Goal: Transaction & Acquisition: Purchase product/service

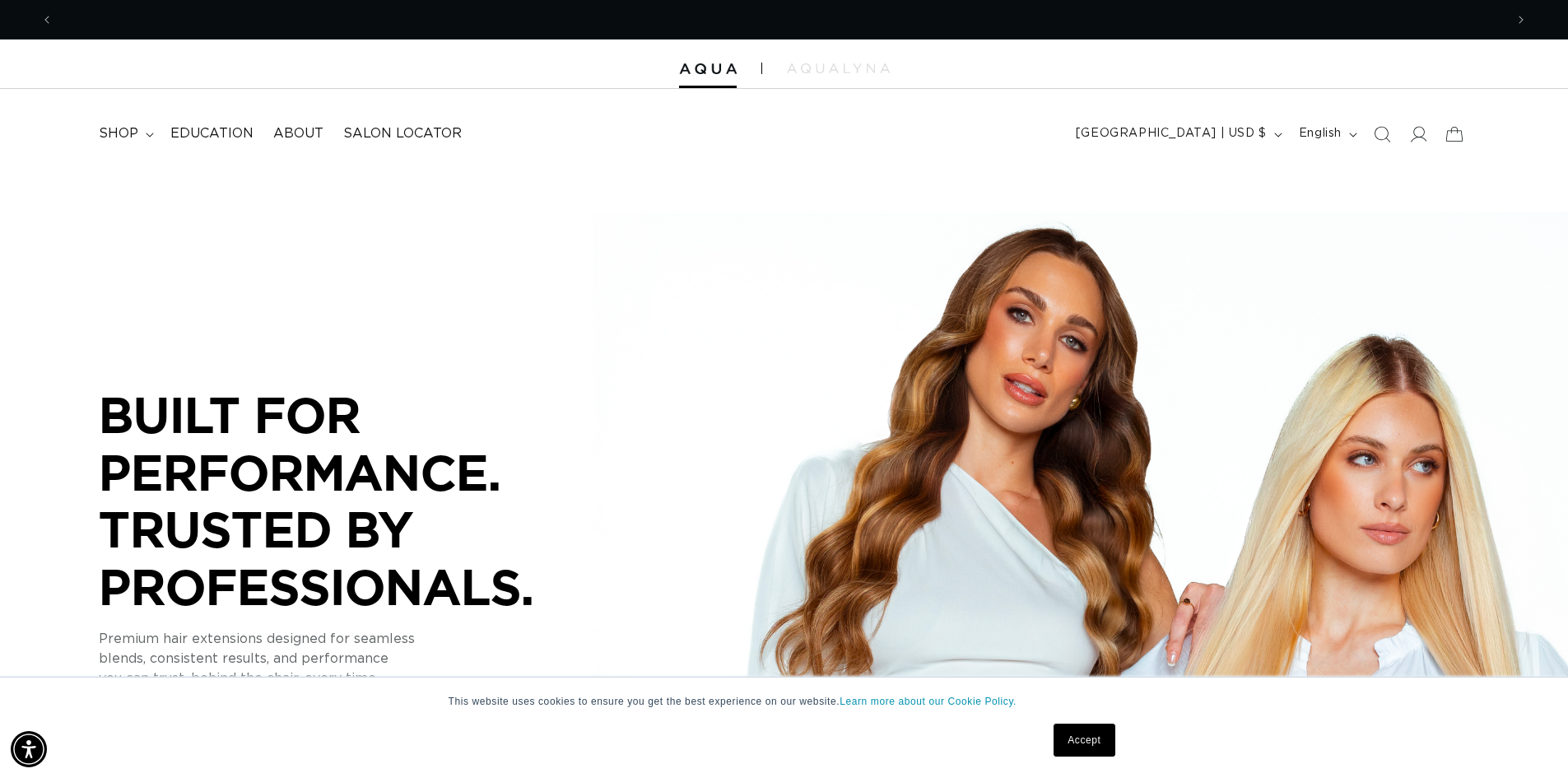
scroll to position [0, 1452]
click at [1080, 740] on link "Accept" at bounding box center [1084, 740] width 61 height 32
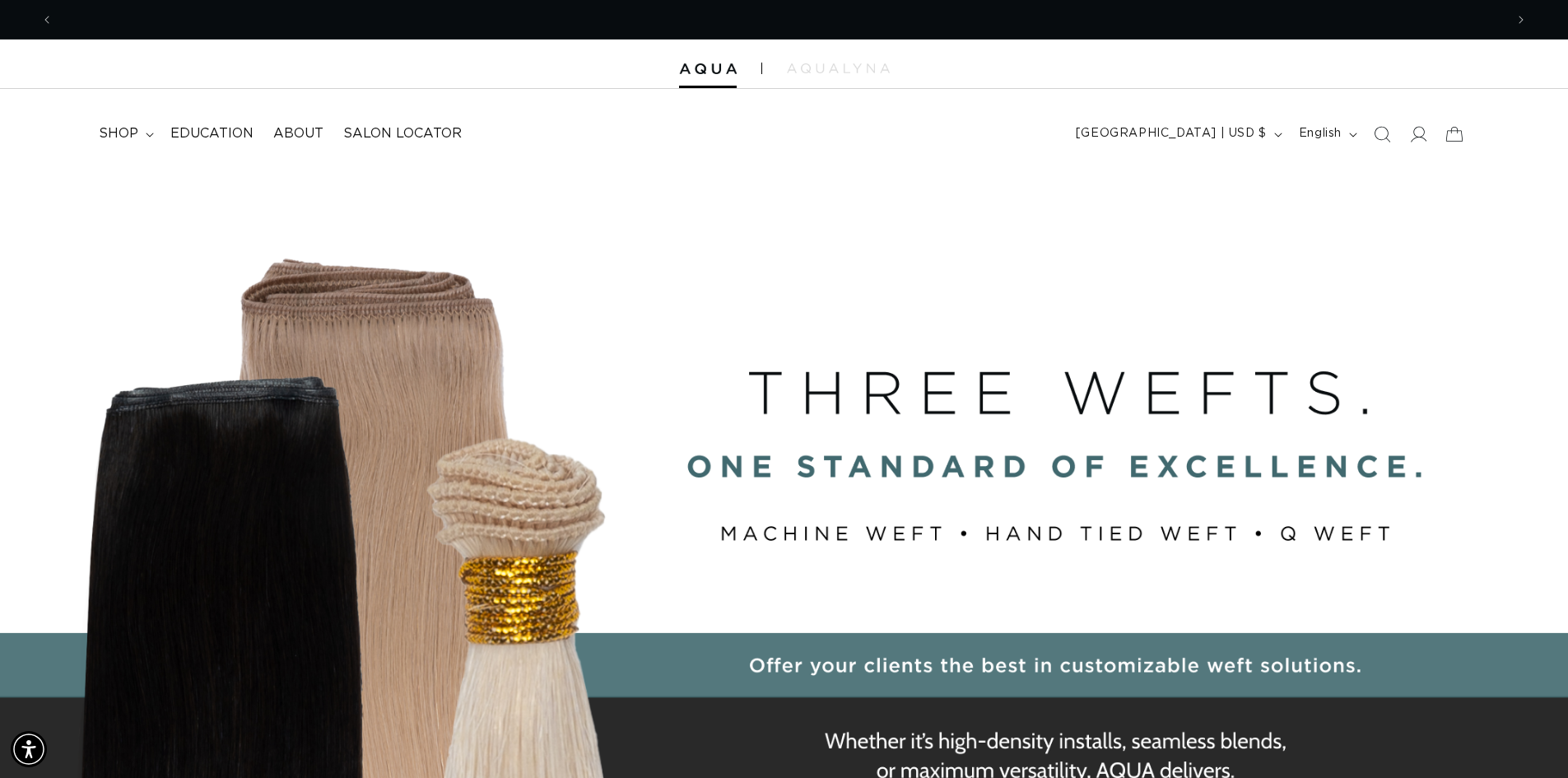
scroll to position [0, 2903]
click at [1416, 138] on icon at bounding box center [1418, 134] width 18 height 18
click at [1415, 138] on icon at bounding box center [1418, 134] width 18 height 18
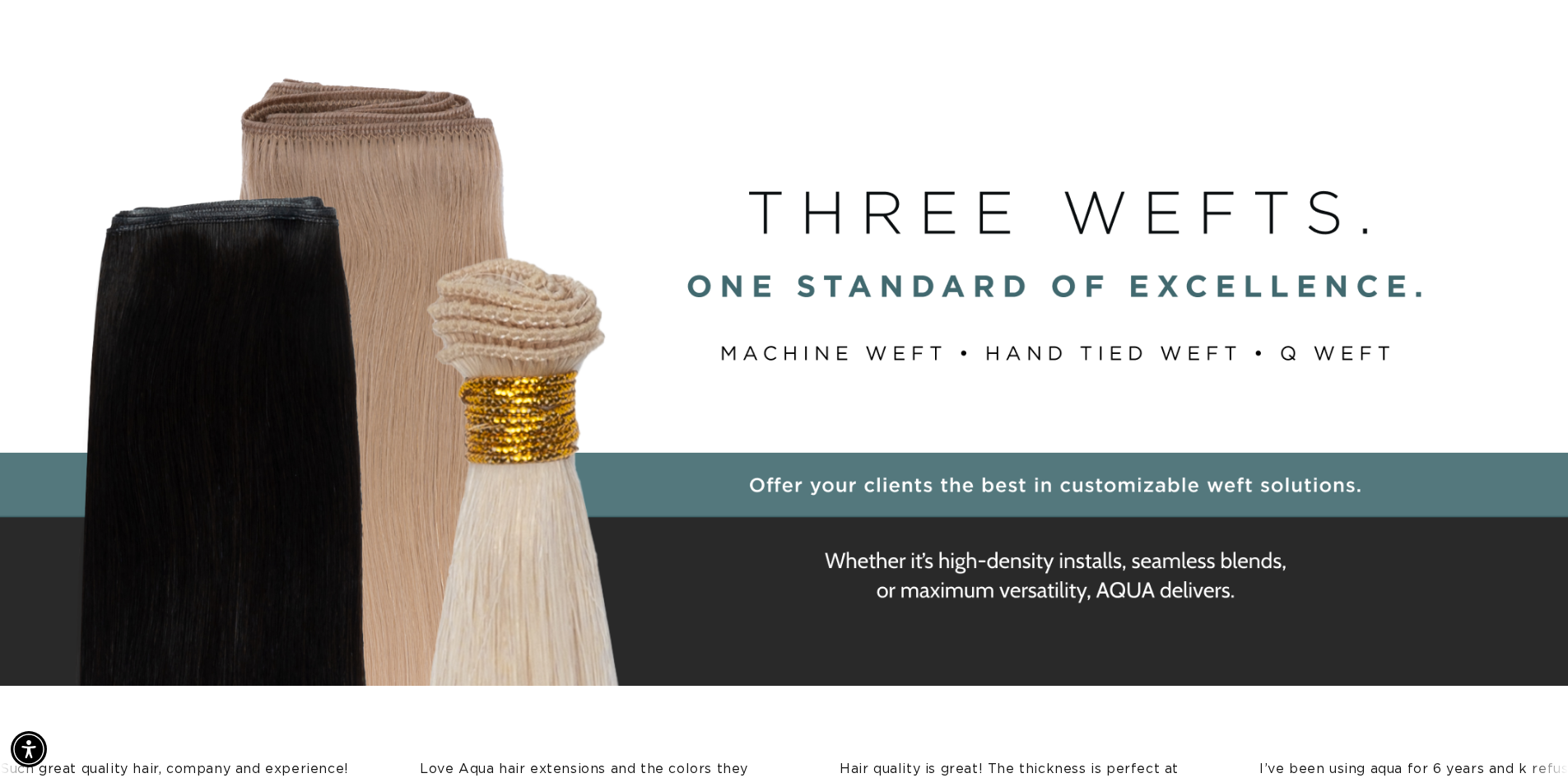
scroll to position [0, 0]
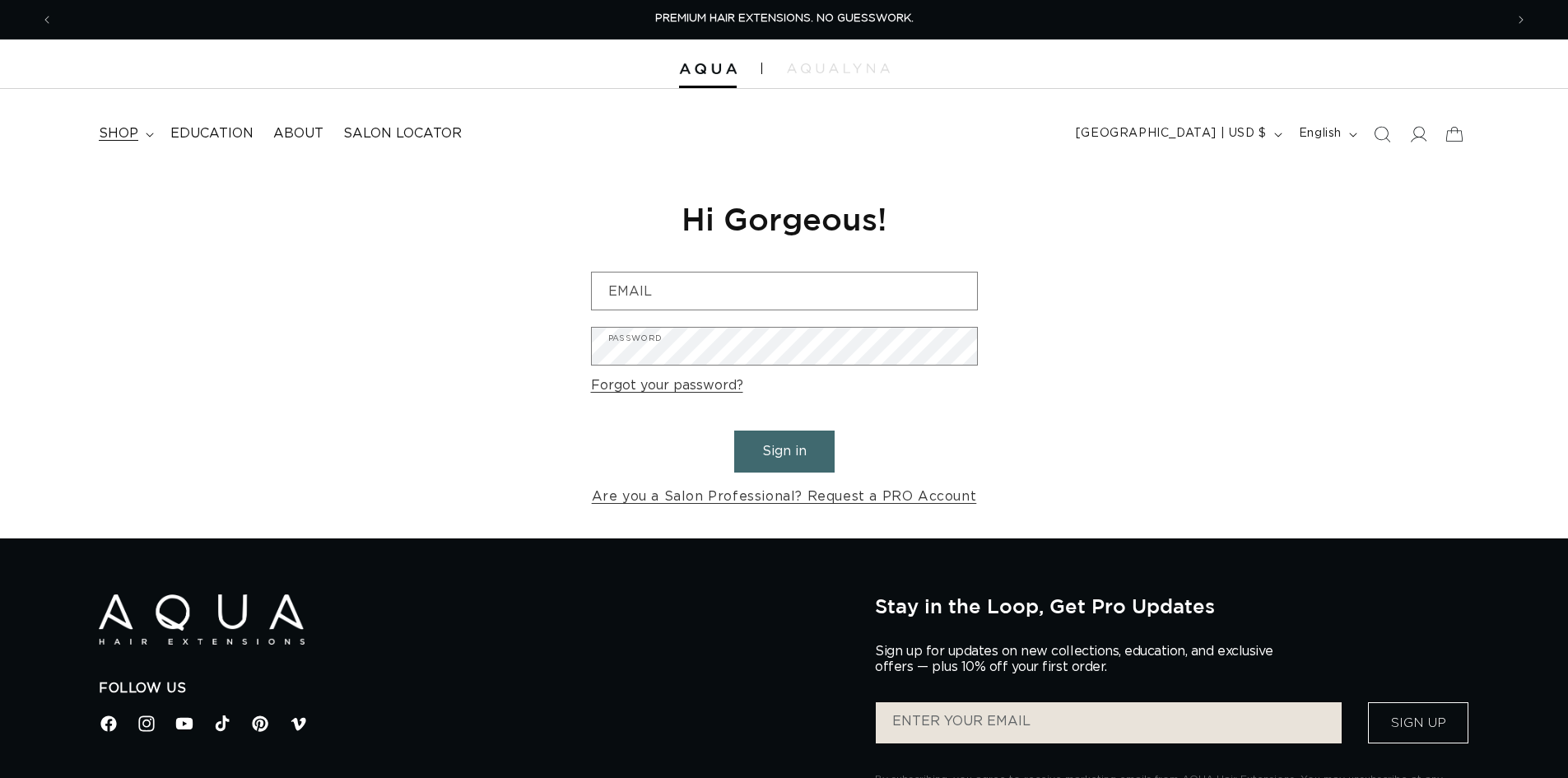
click at [125, 137] on span "shop" at bounding box center [118, 134] width 39 height 18
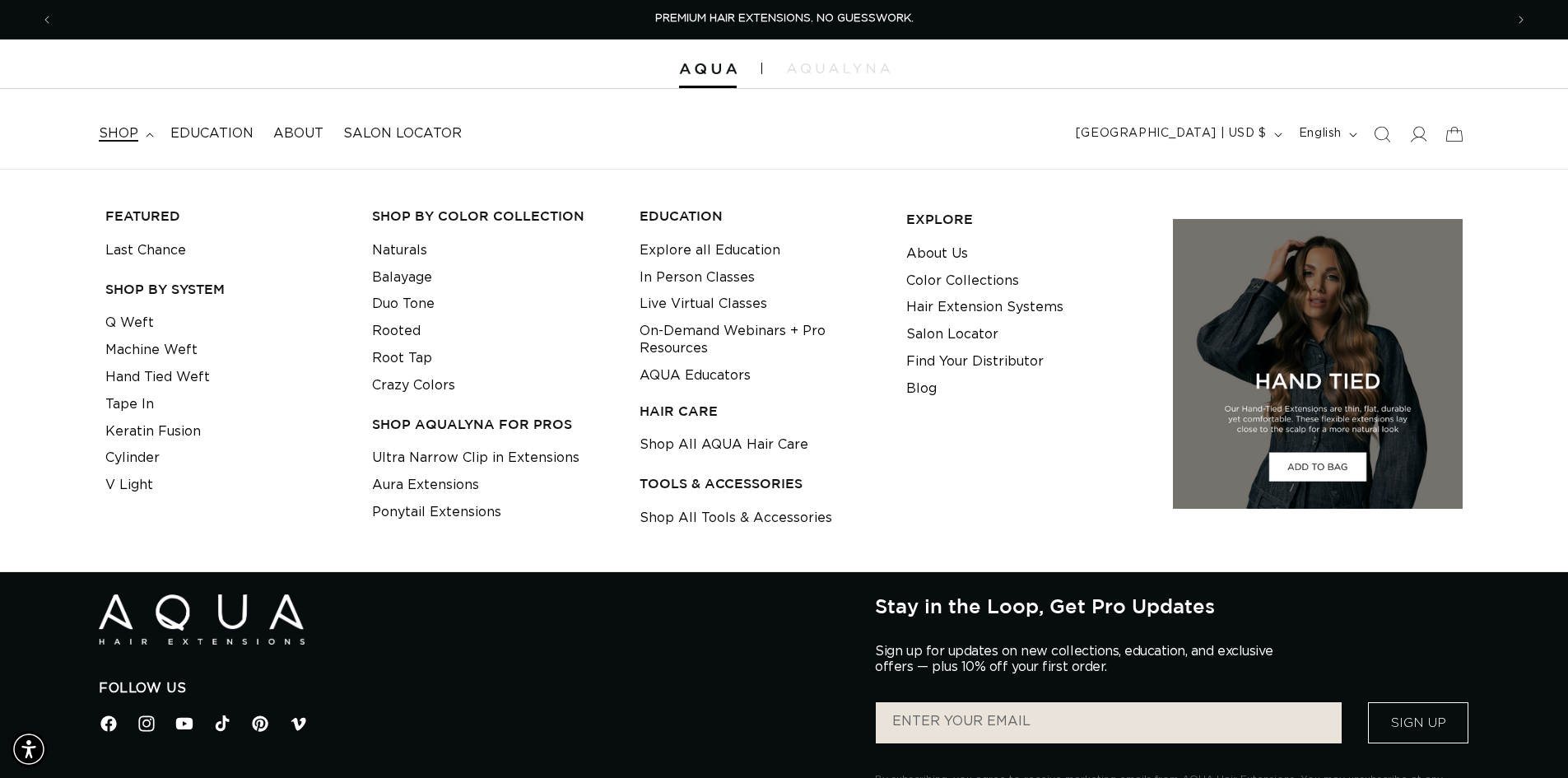
click at [115, 127] on span "shop" at bounding box center [118, 134] width 39 height 18
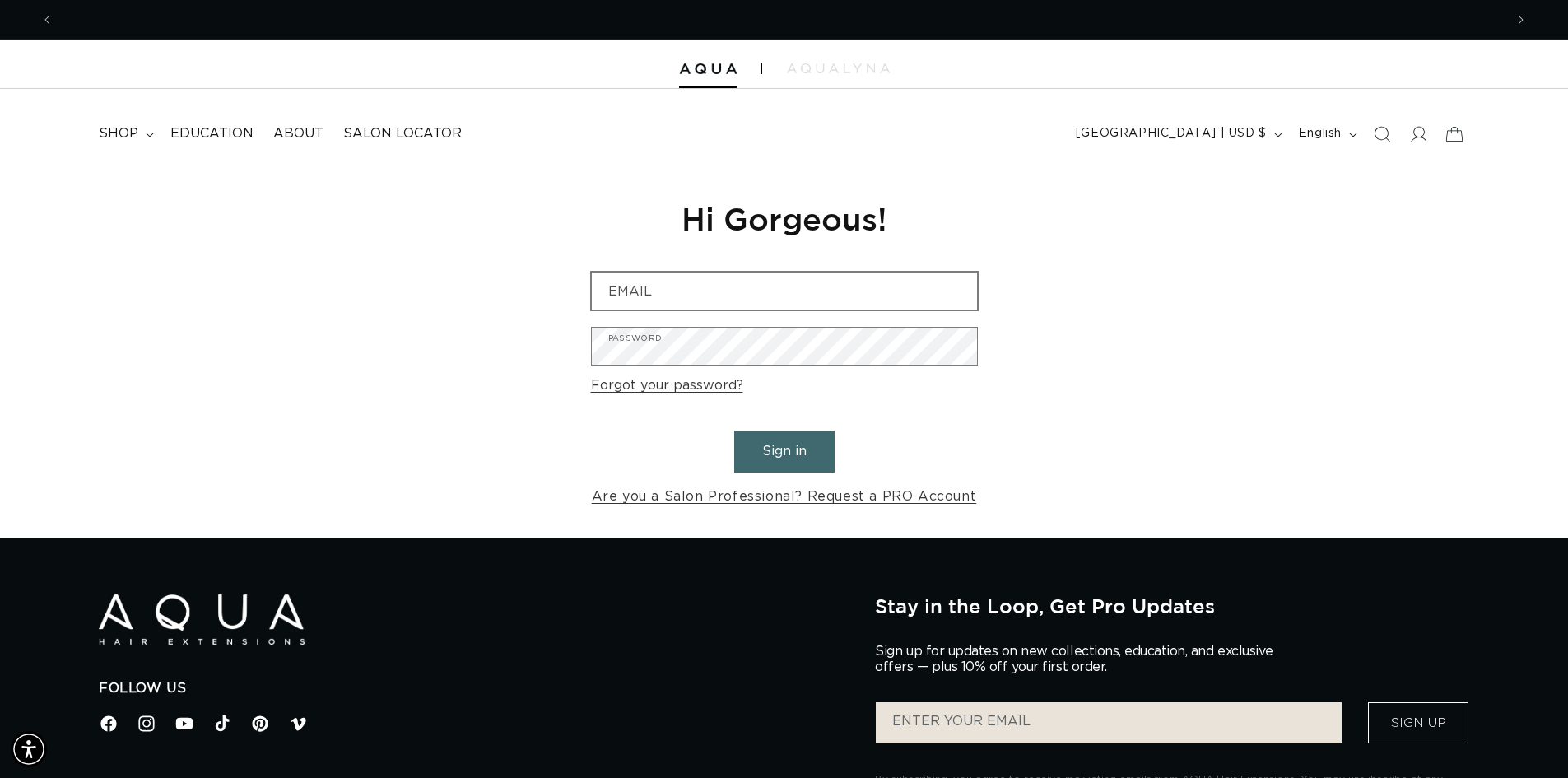
scroll to position [0, 2903]
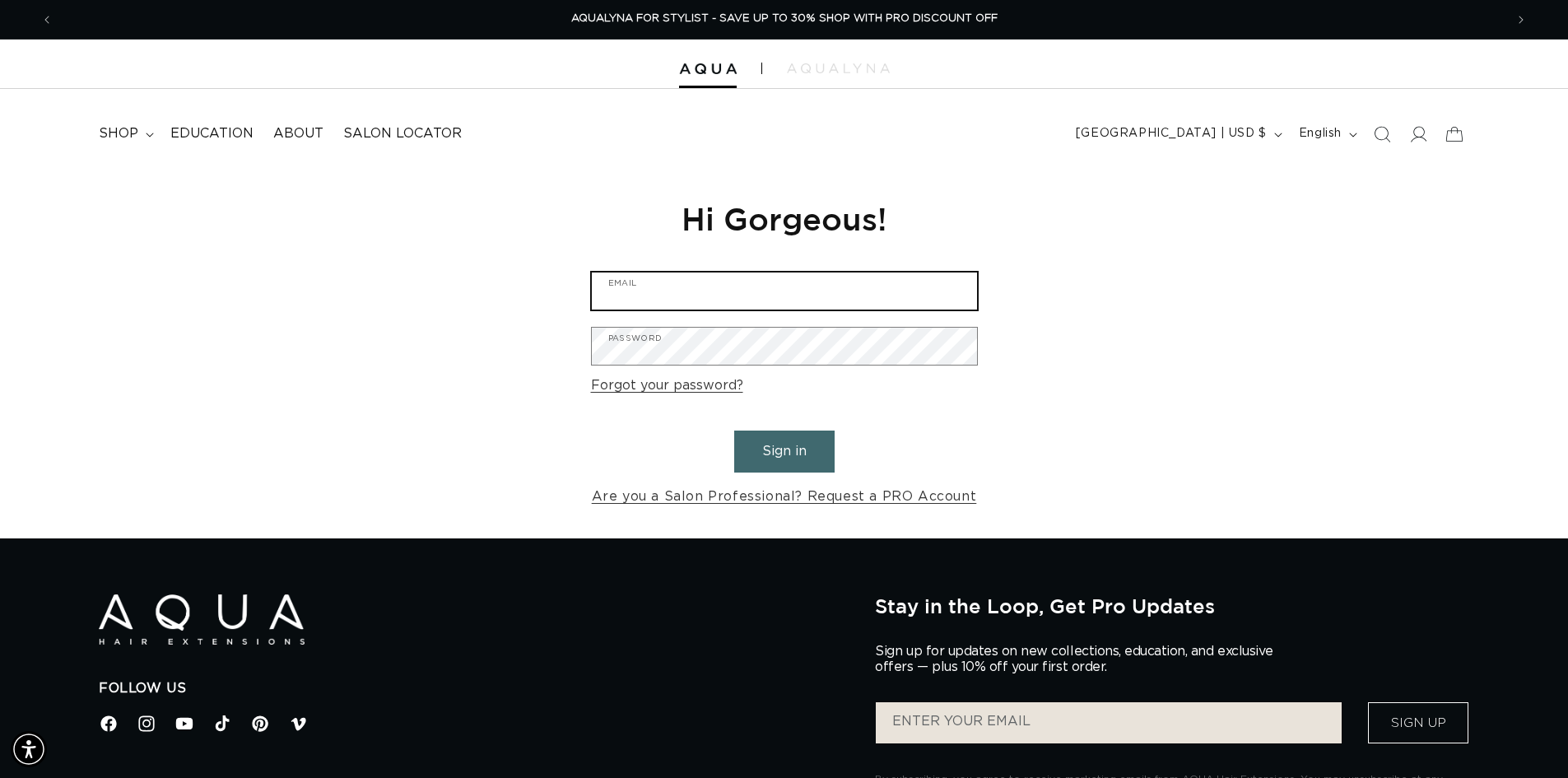
click at [683, 293] on input "Email" at bounding box center [784, 292] width 385 height 37
click at [801, 281] on input "Email" at bounding box center [784, 292] width 385 height 37
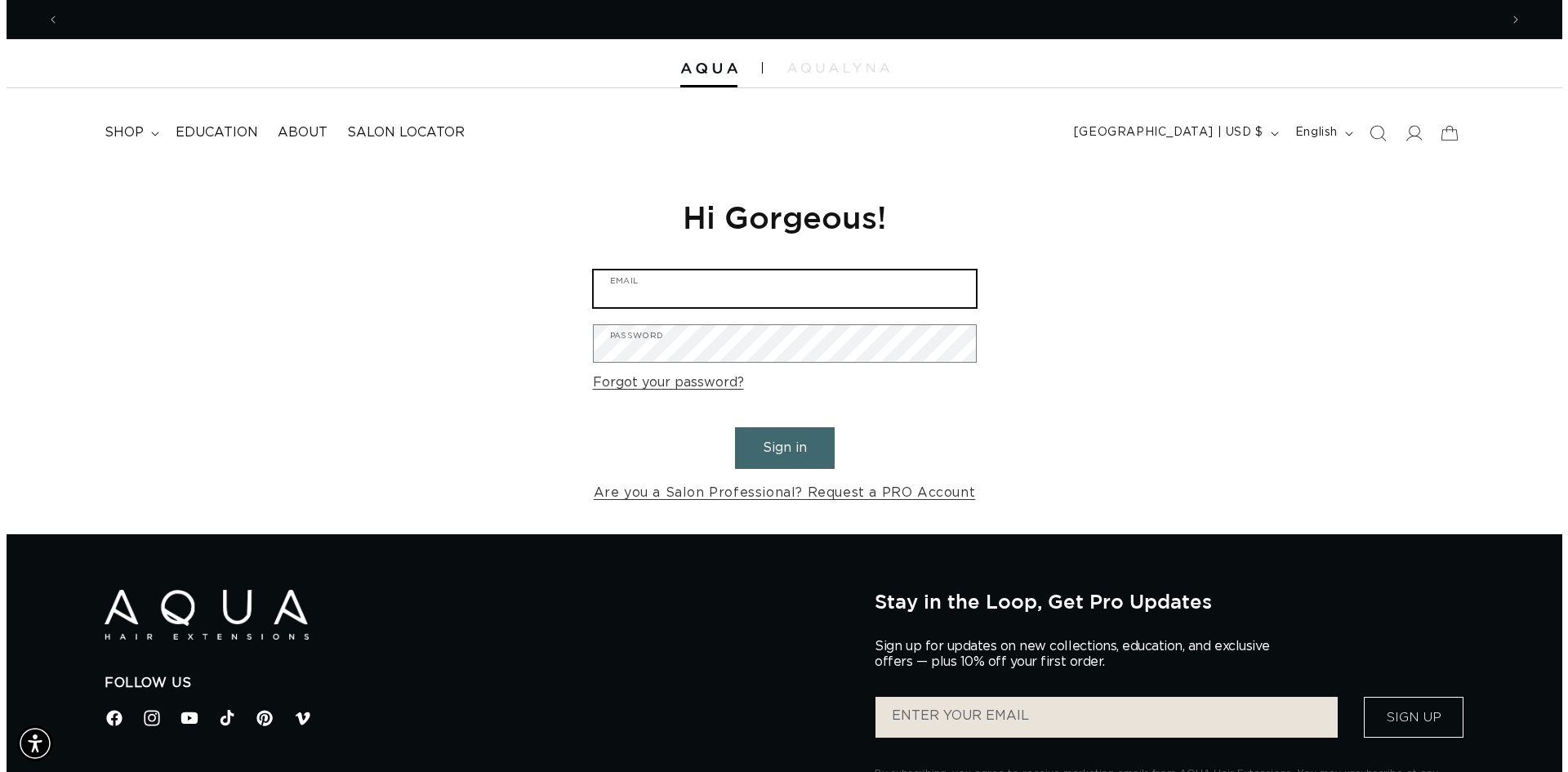
scroll to position [0, 0]
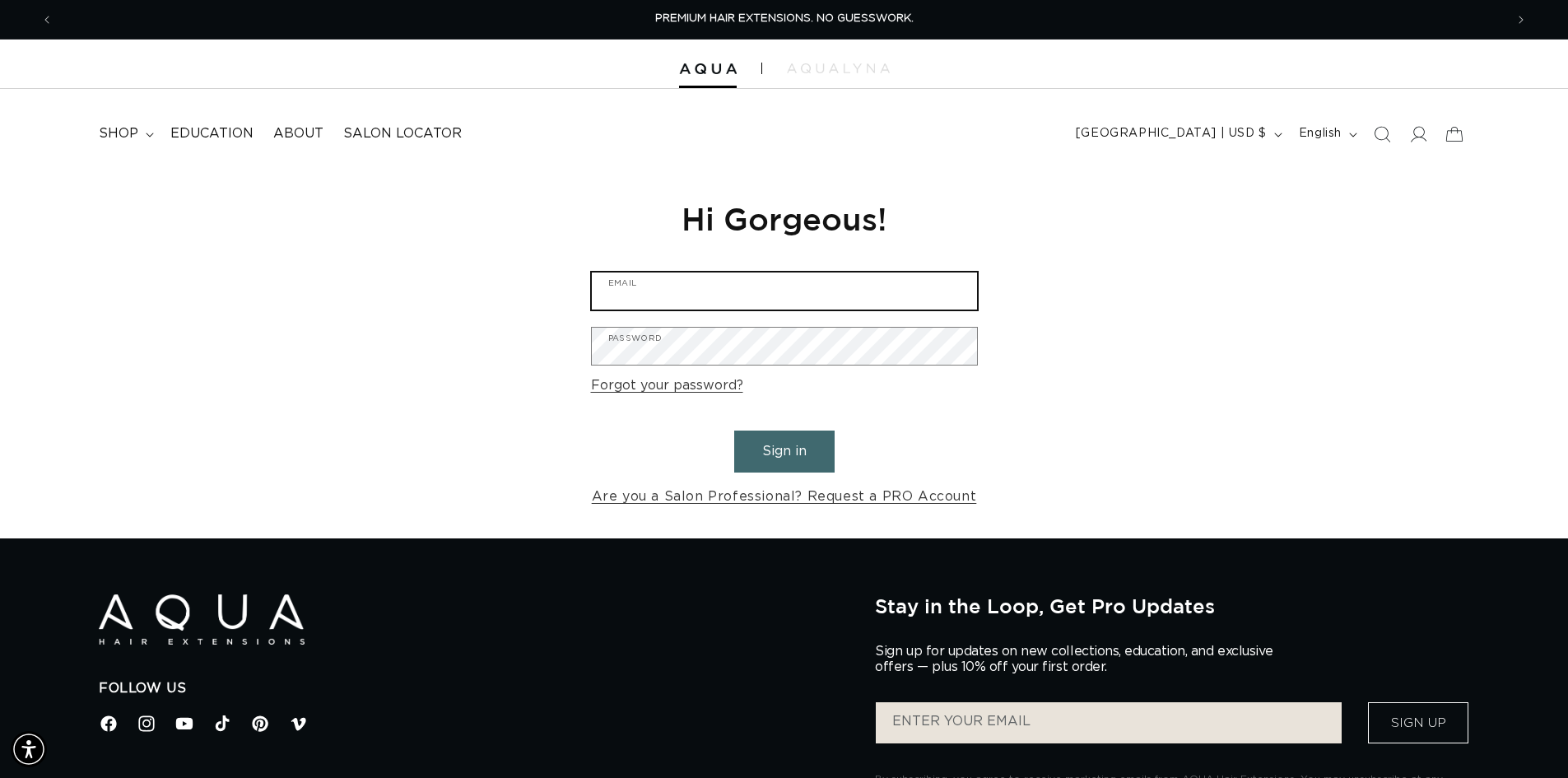
type input "caeandrews@gmail.com"
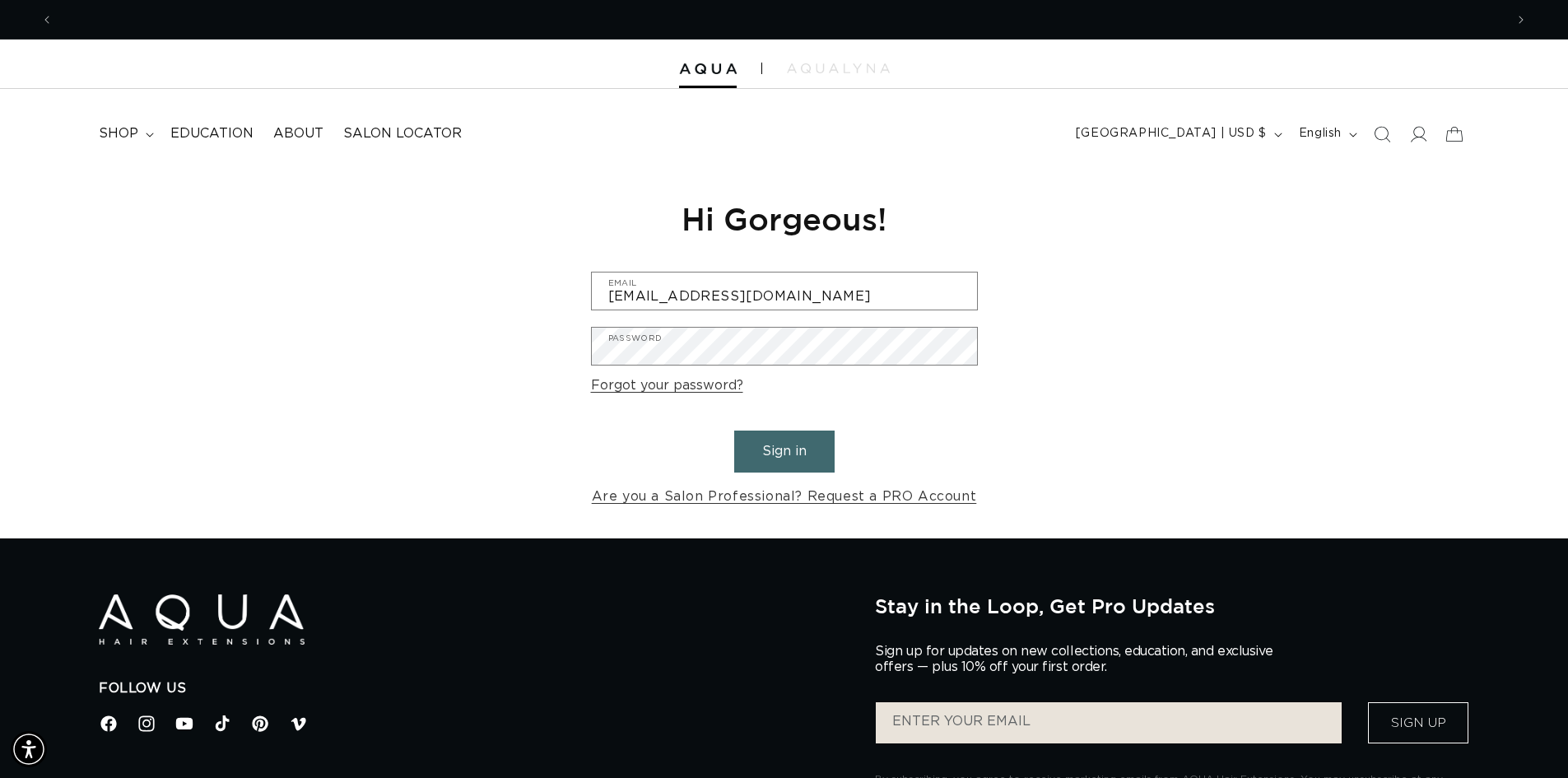
scroll to position [0, 2903]
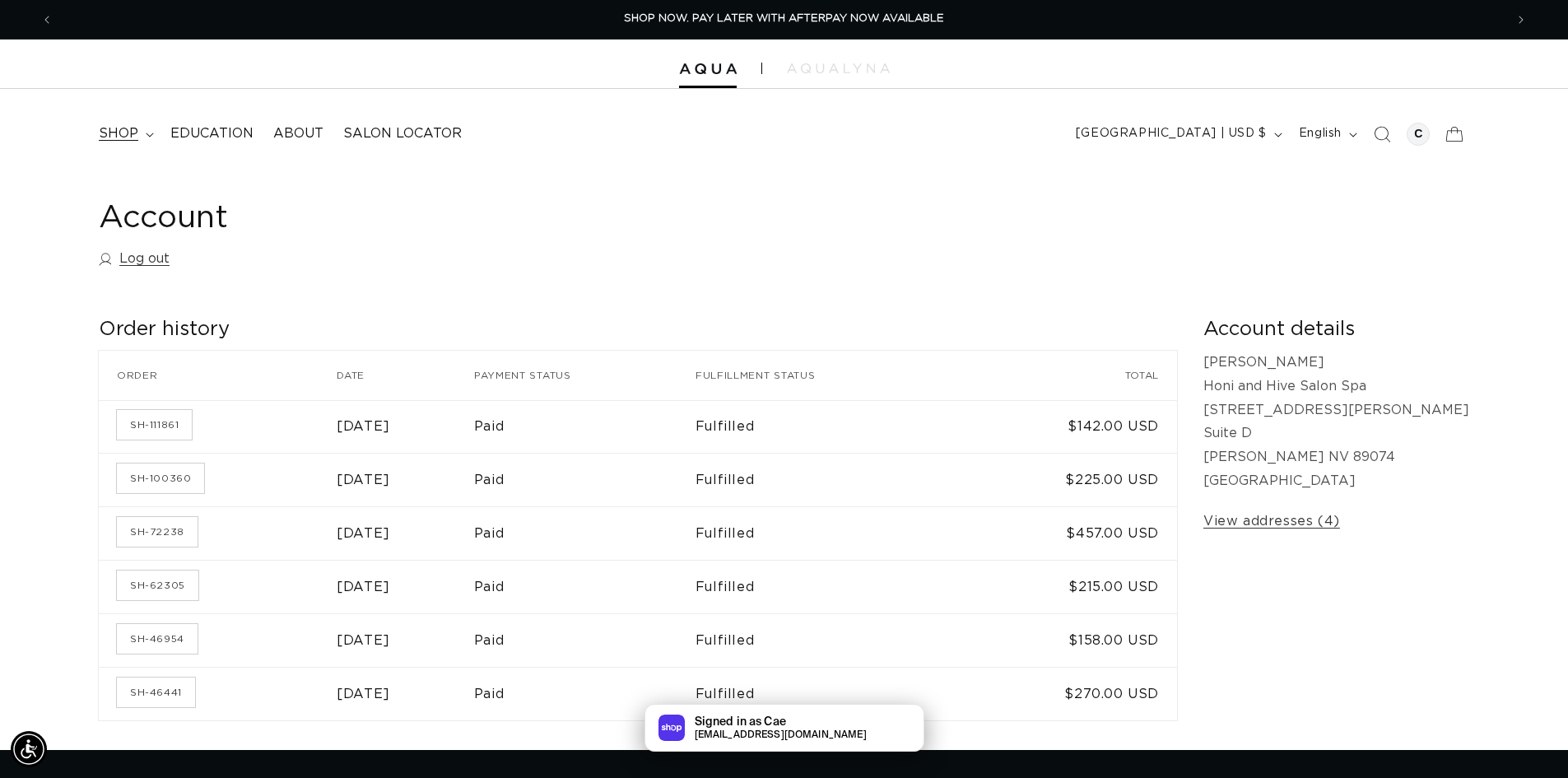
click at [122, 128] on span "shop" at bounding box center [118, 134] width 39 height 18
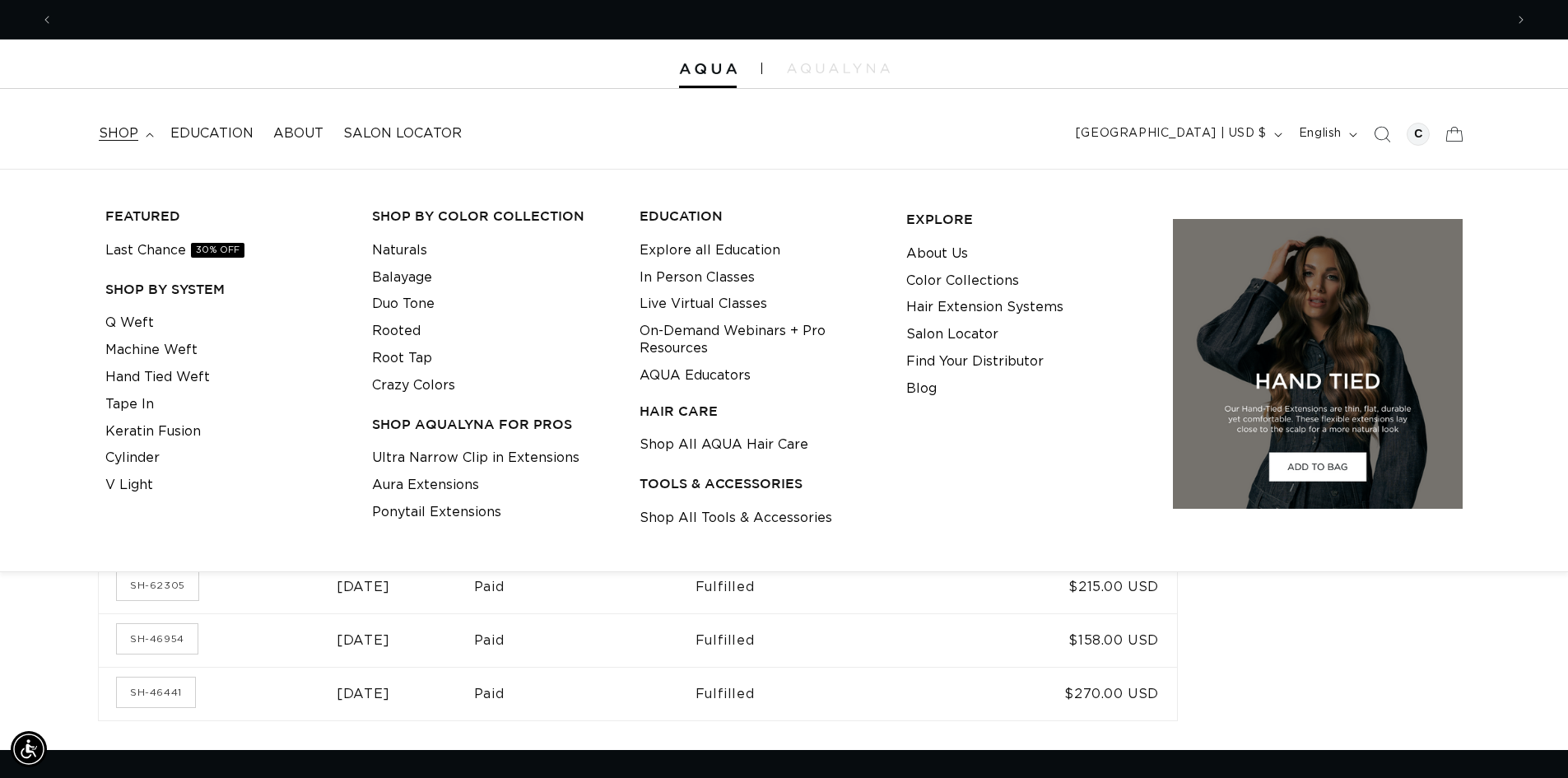
scroll to position [0, 2903]
click at [578, 145] on nav "shop FEATURED Last Chance 30% OFF SHOP BY SYSTEM Q Weft Machine Weft Hand Tied …" at bounding box center [428, 134] width 680 height 37
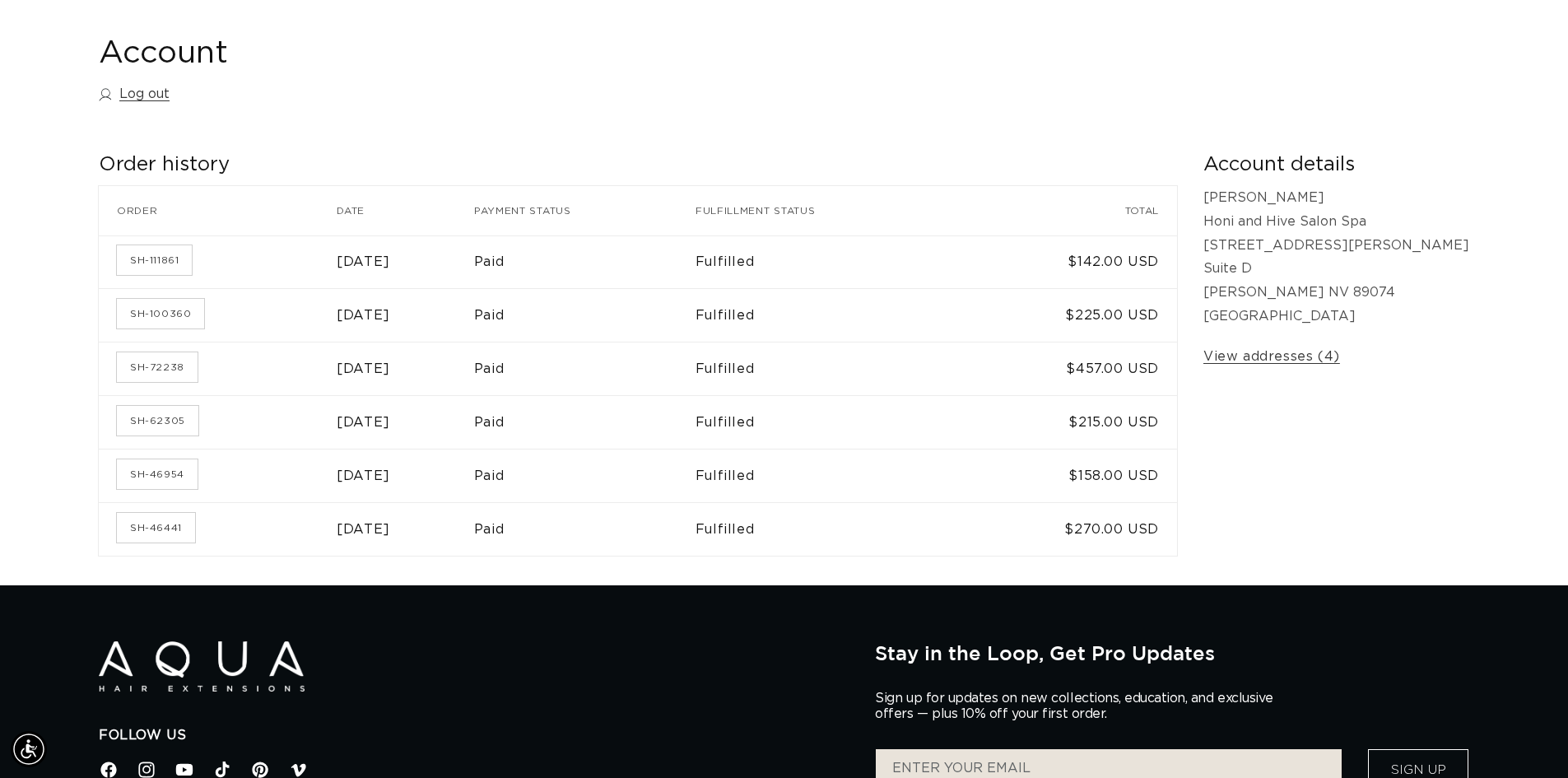
scroll to position [0, 1452]
click at [390, 263] on time "February 26, 2025" at bounding box center [363, 261] width 53 height 13
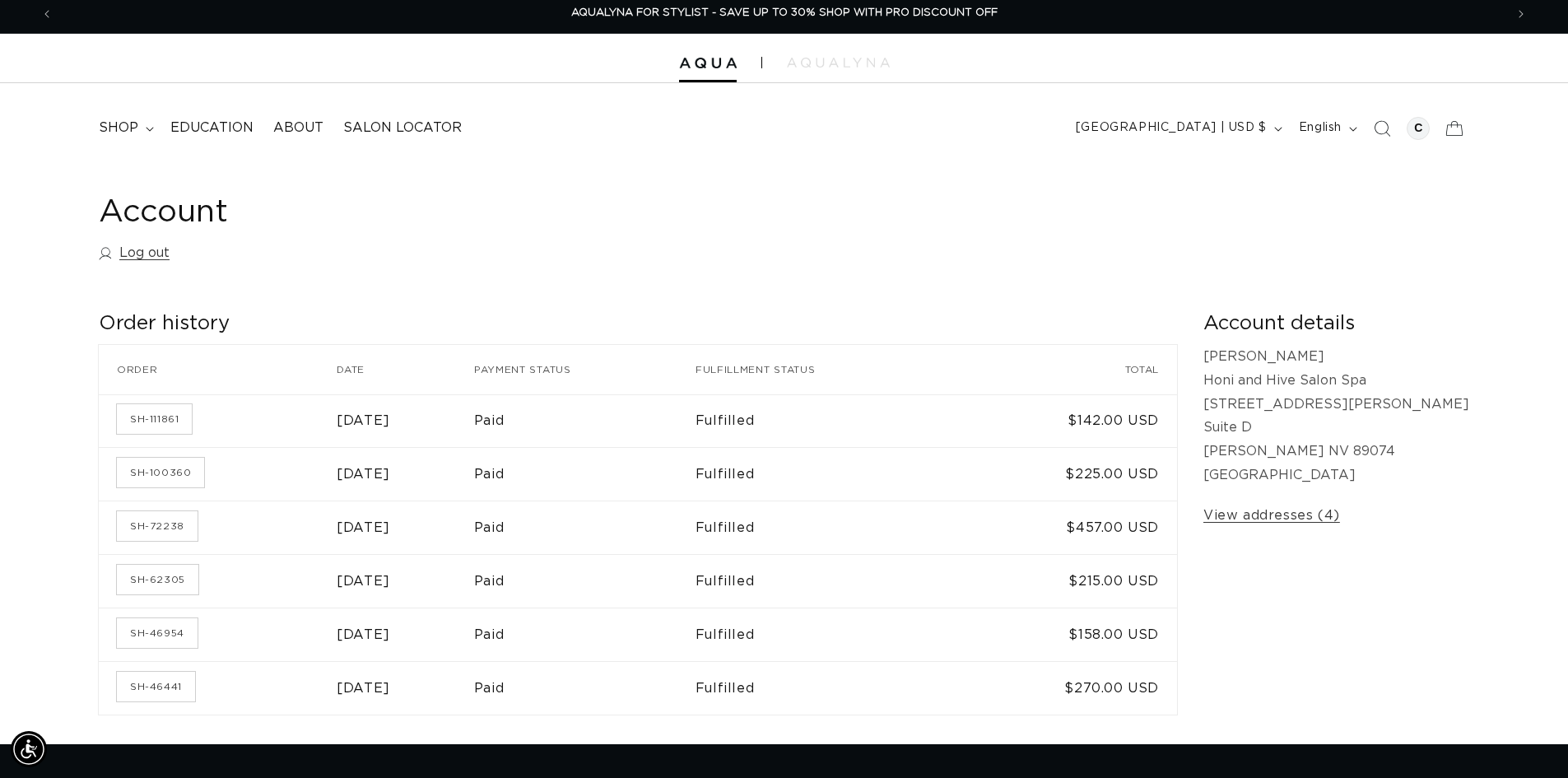
scroll to position [0, 0]
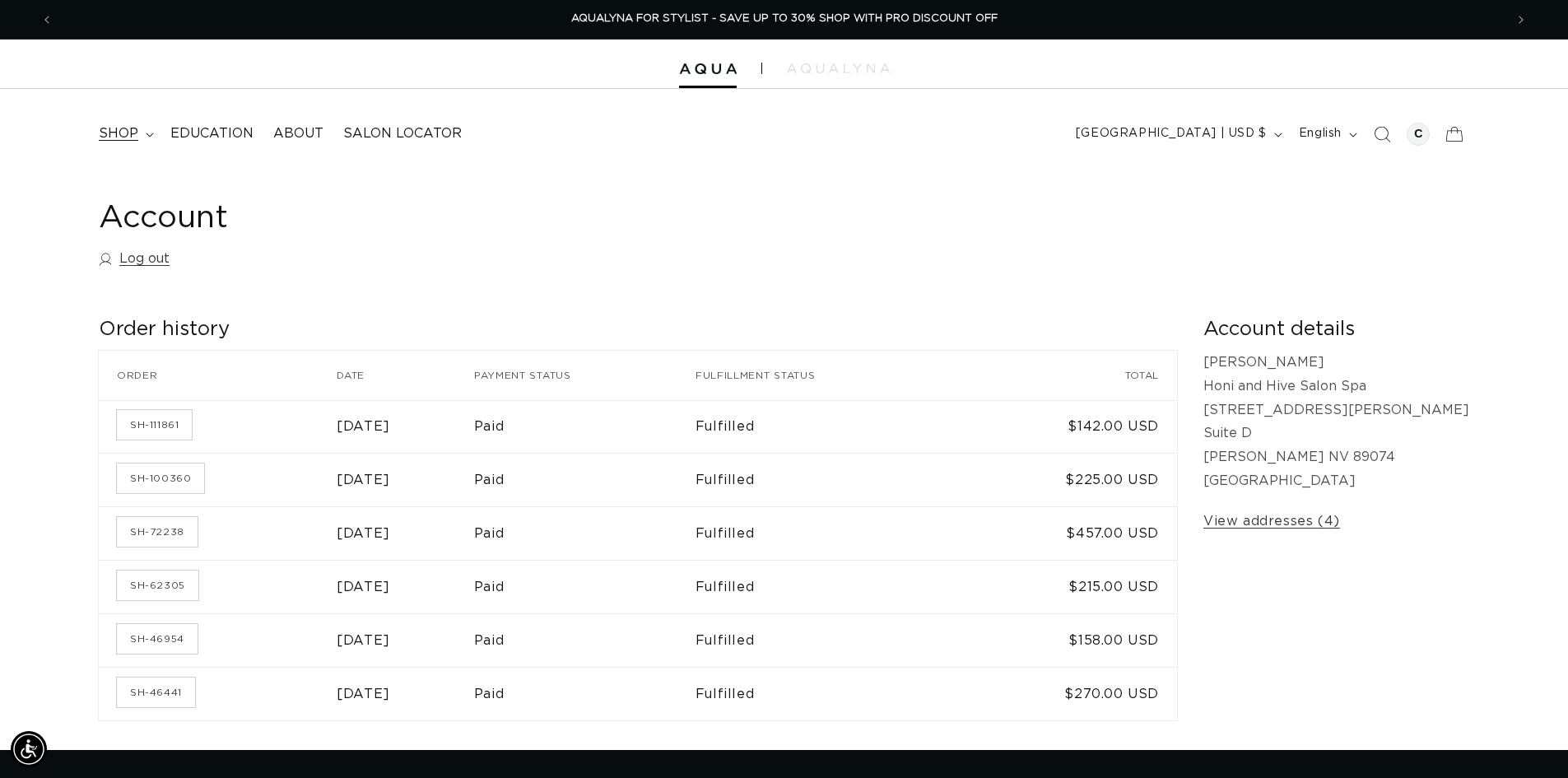
click at [126, 136] on span "shop" at bounding box center [118, 134] width 39 height 18
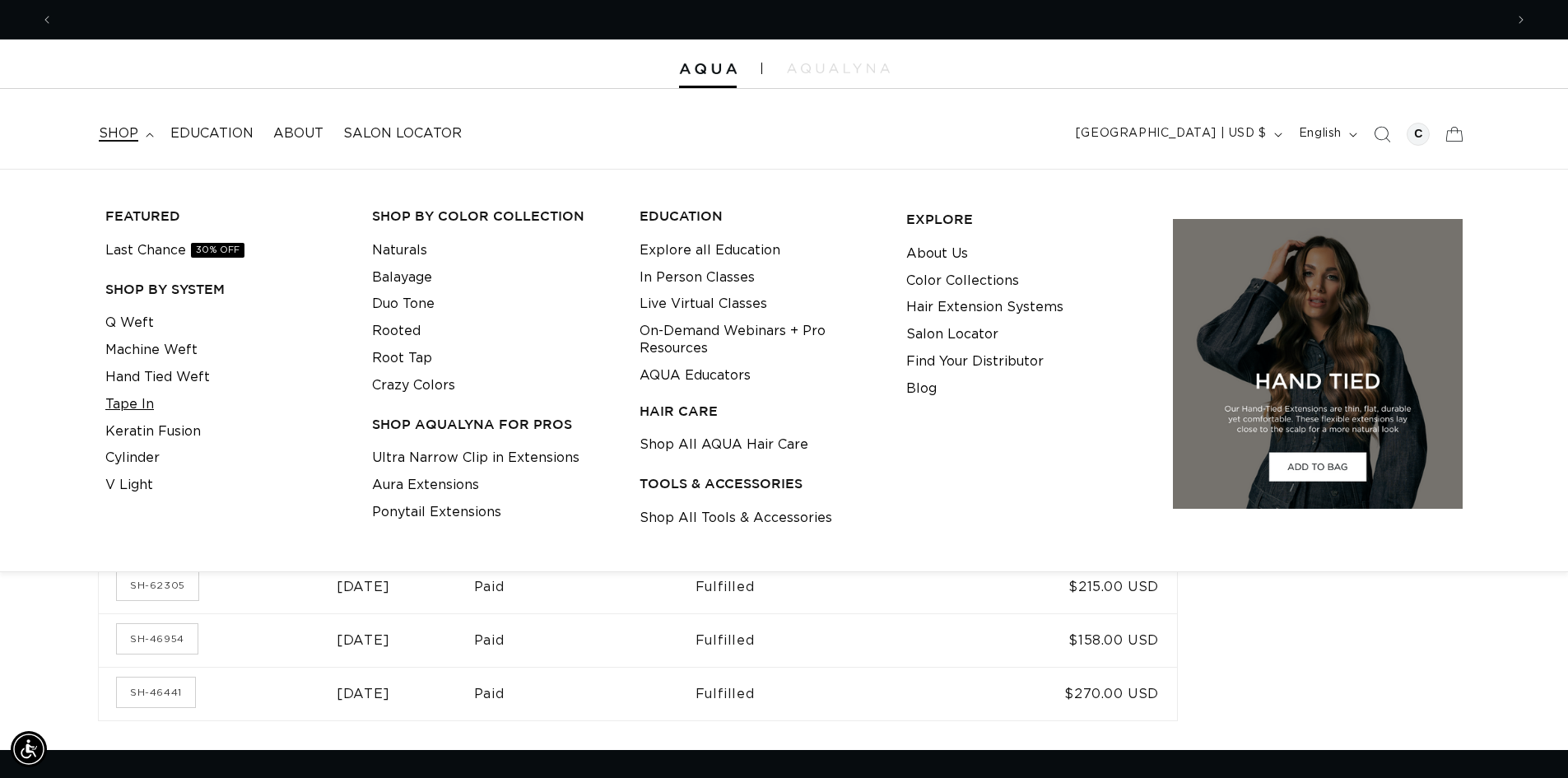
scroll to position [0, 1452]
click at [138, 404] on link "Tape In" at bounding box center [129, 405] width 48 height 28
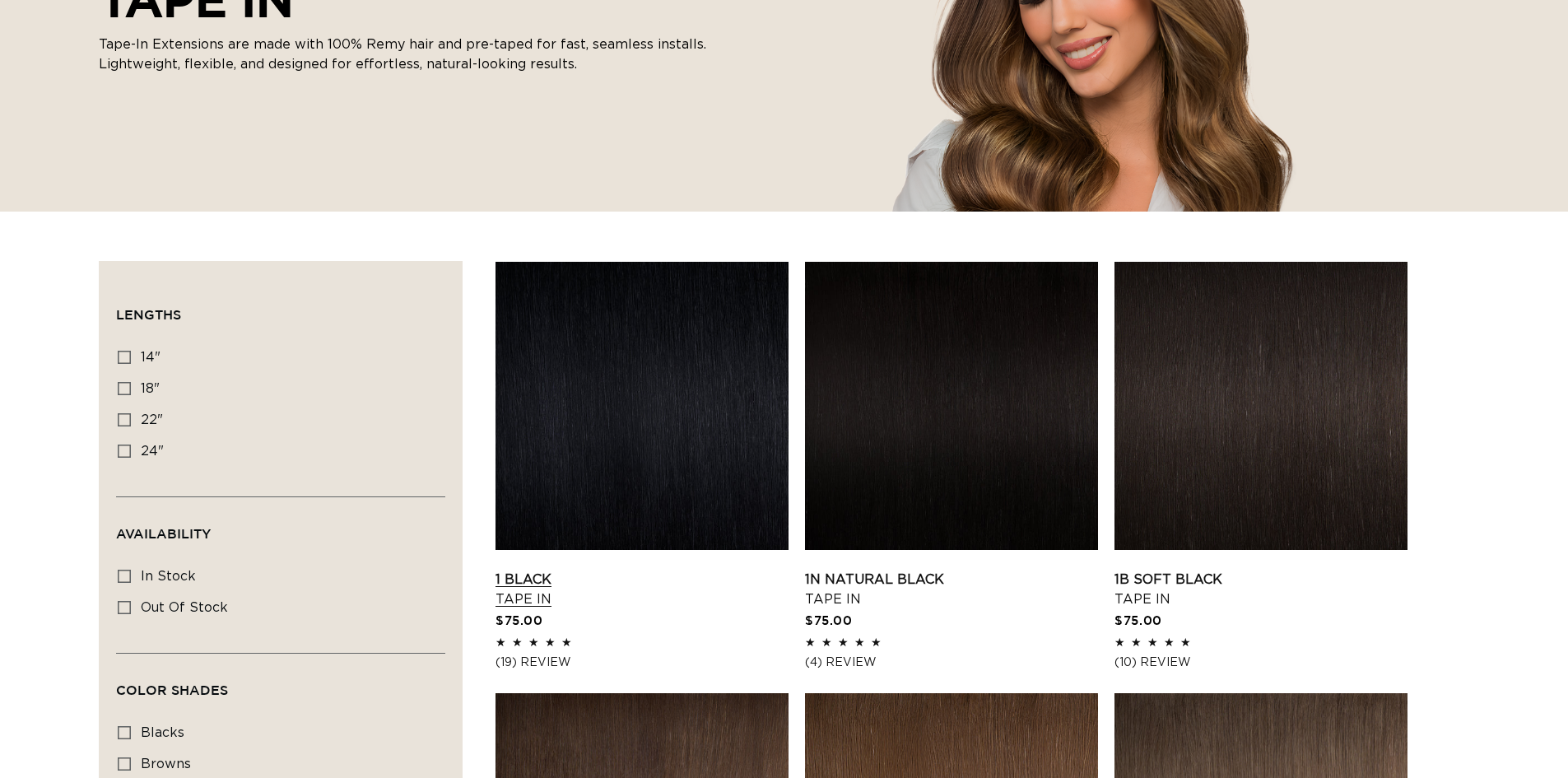
scroll to position [329, 0]
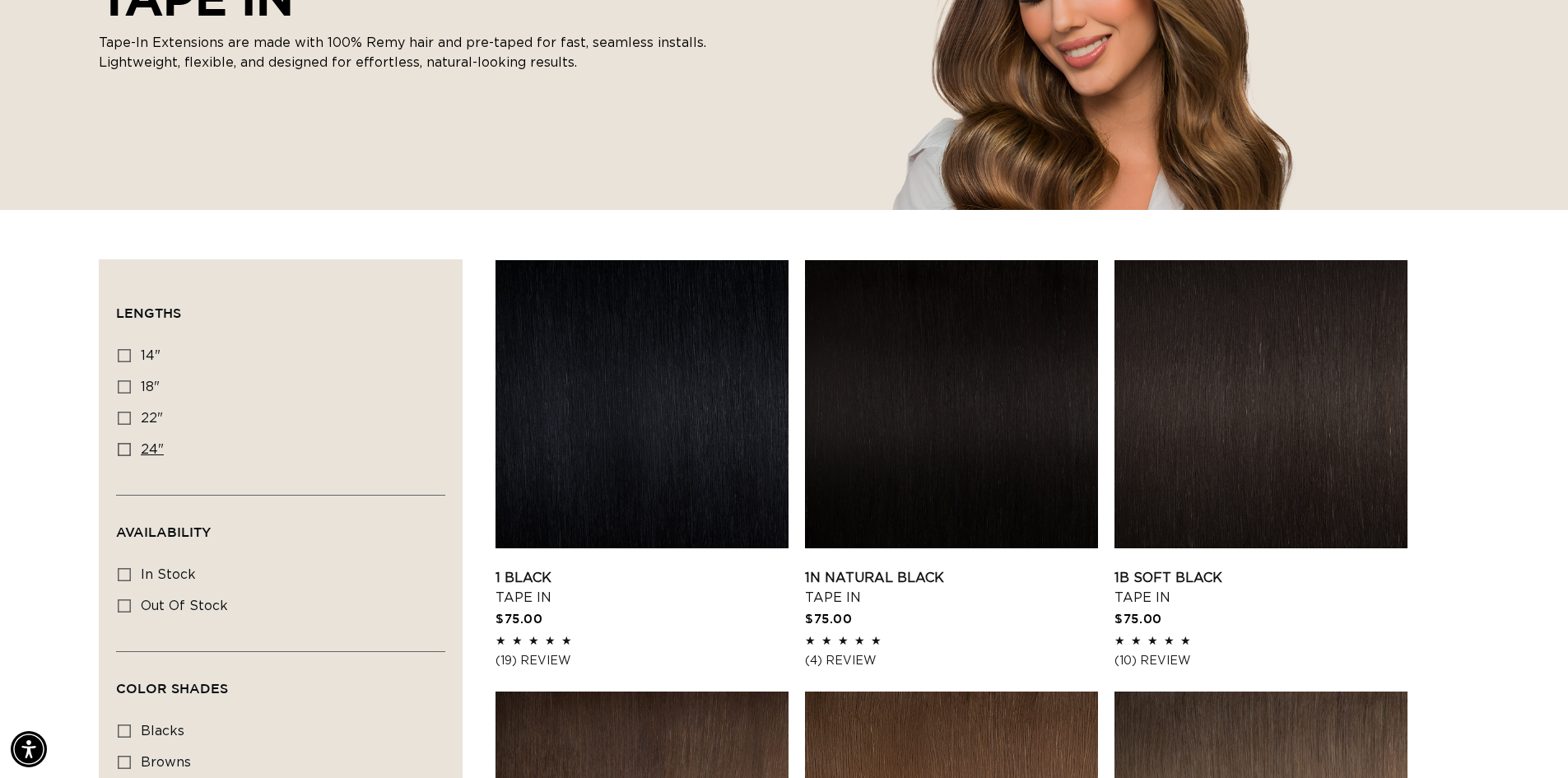
drag, startPoint x: 123, startPoint y: 447, endPoint x: 153, endPoint y: 439, distance: 31.0
click at [132, 442] on label "24" 24" (27 products)" at bounding box center [276, 450] width 316 height 32
click at [131, 443] on input "24" 24" (27 products)" at bounding box center [124, 449] width 13 height 13
checkbox input "true"
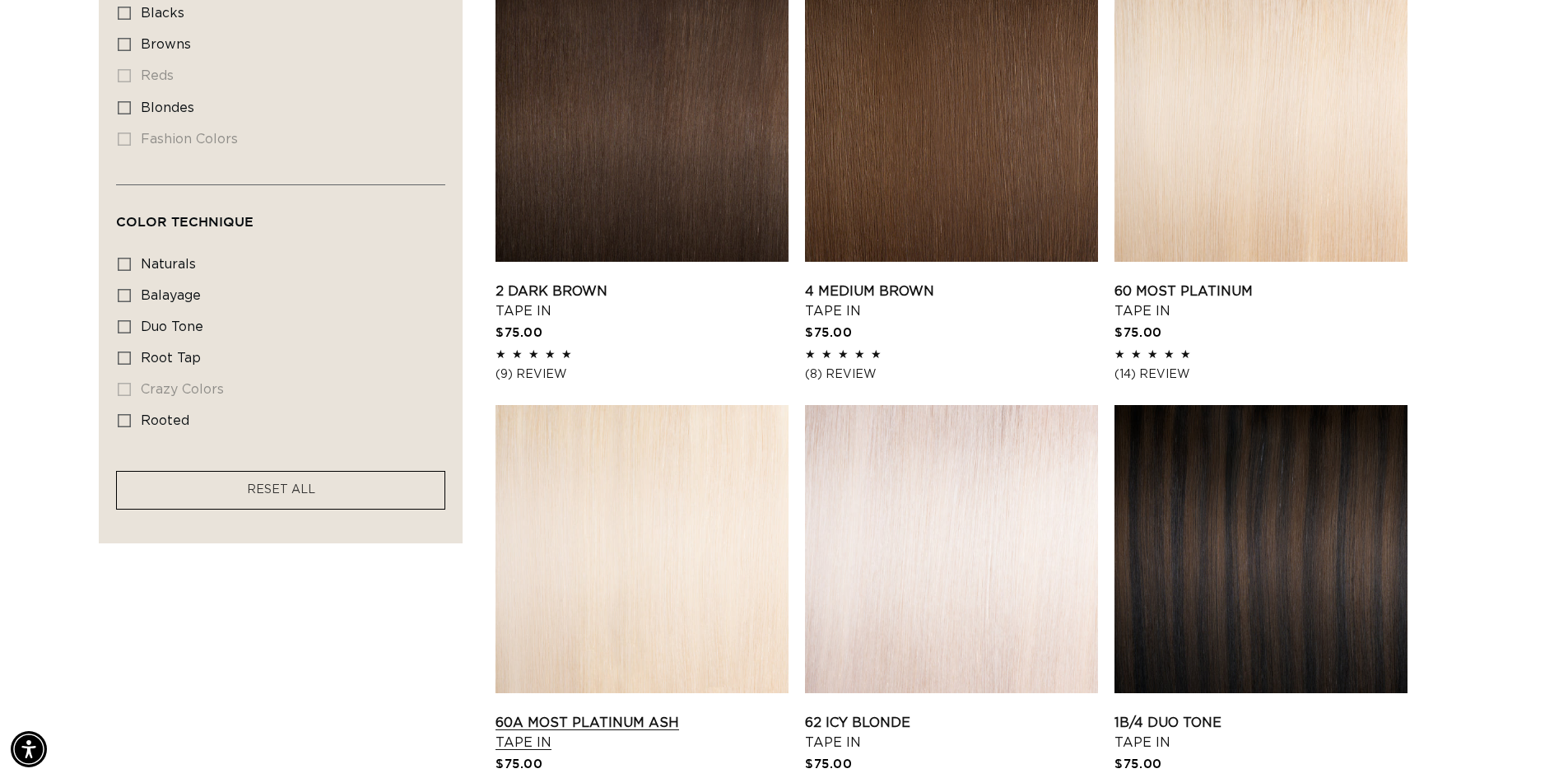
scroll to position [936, 0]
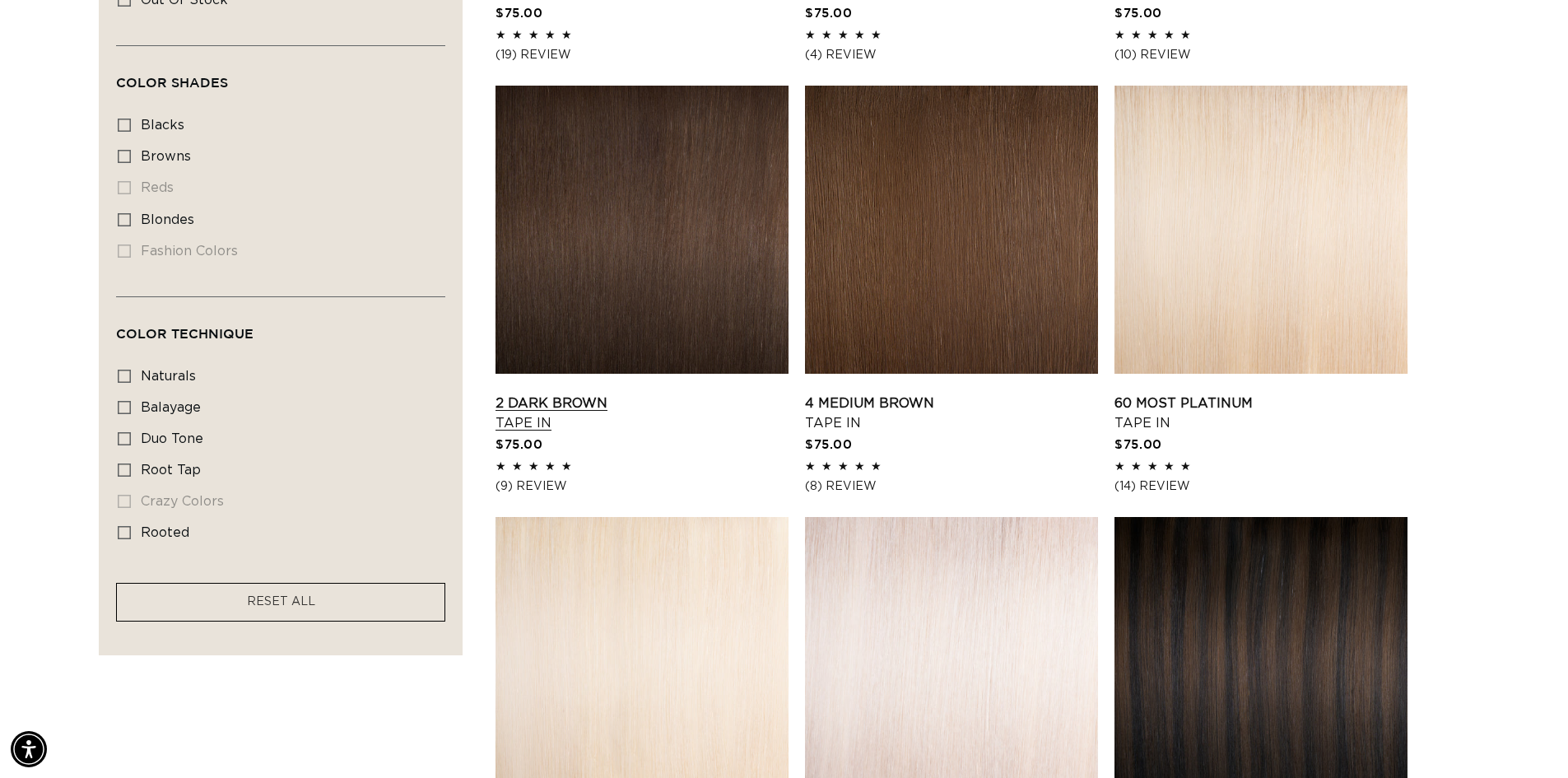
click at [624, 394] on link "2 Dark Brown Tape In" at bounding box center [642, 414] width 294 height 39
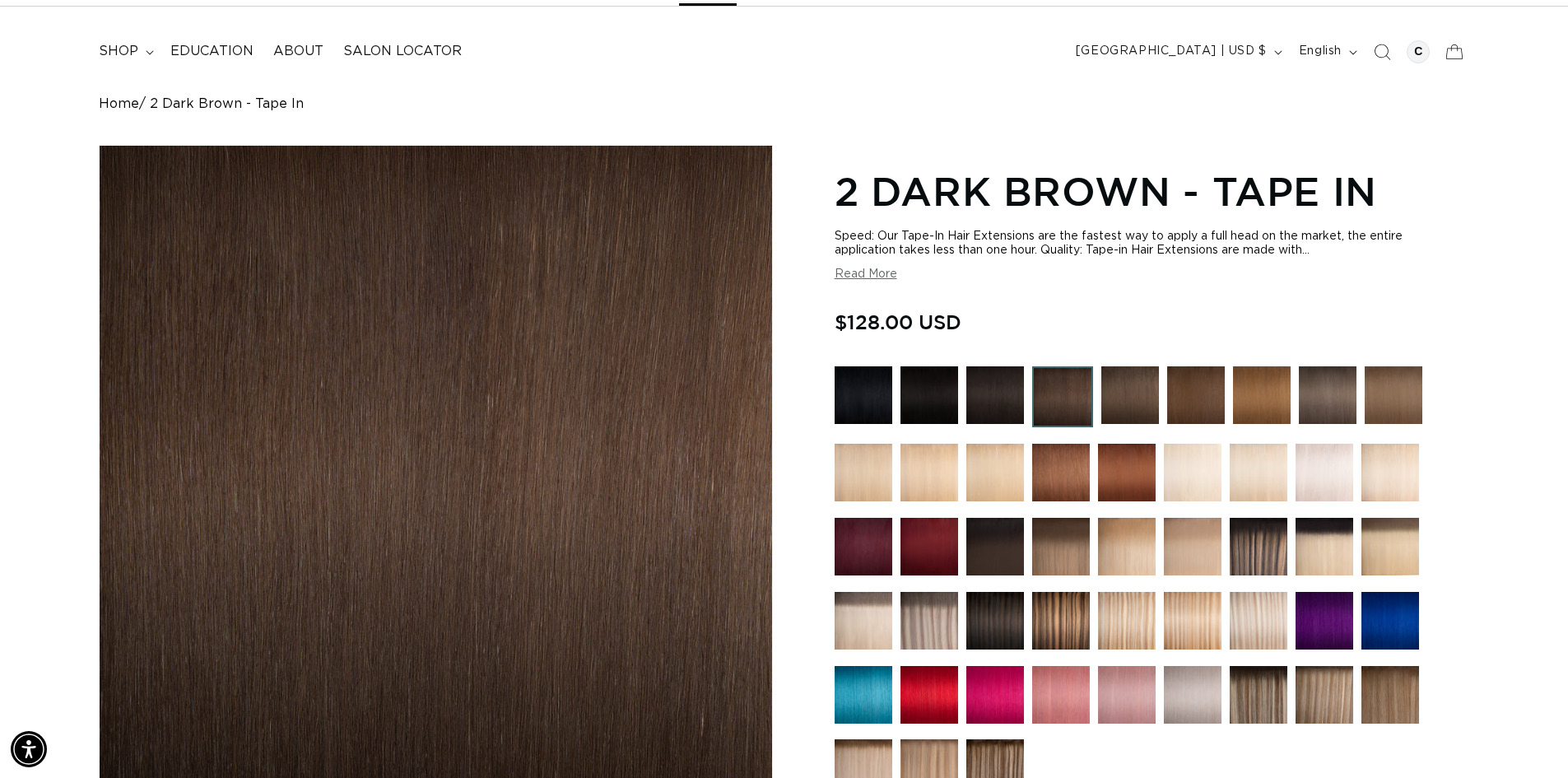
scroll to position [0, 2903]
click at [881, 269] on button "Read More" at bounding box center [867, 275] width 63 height 14
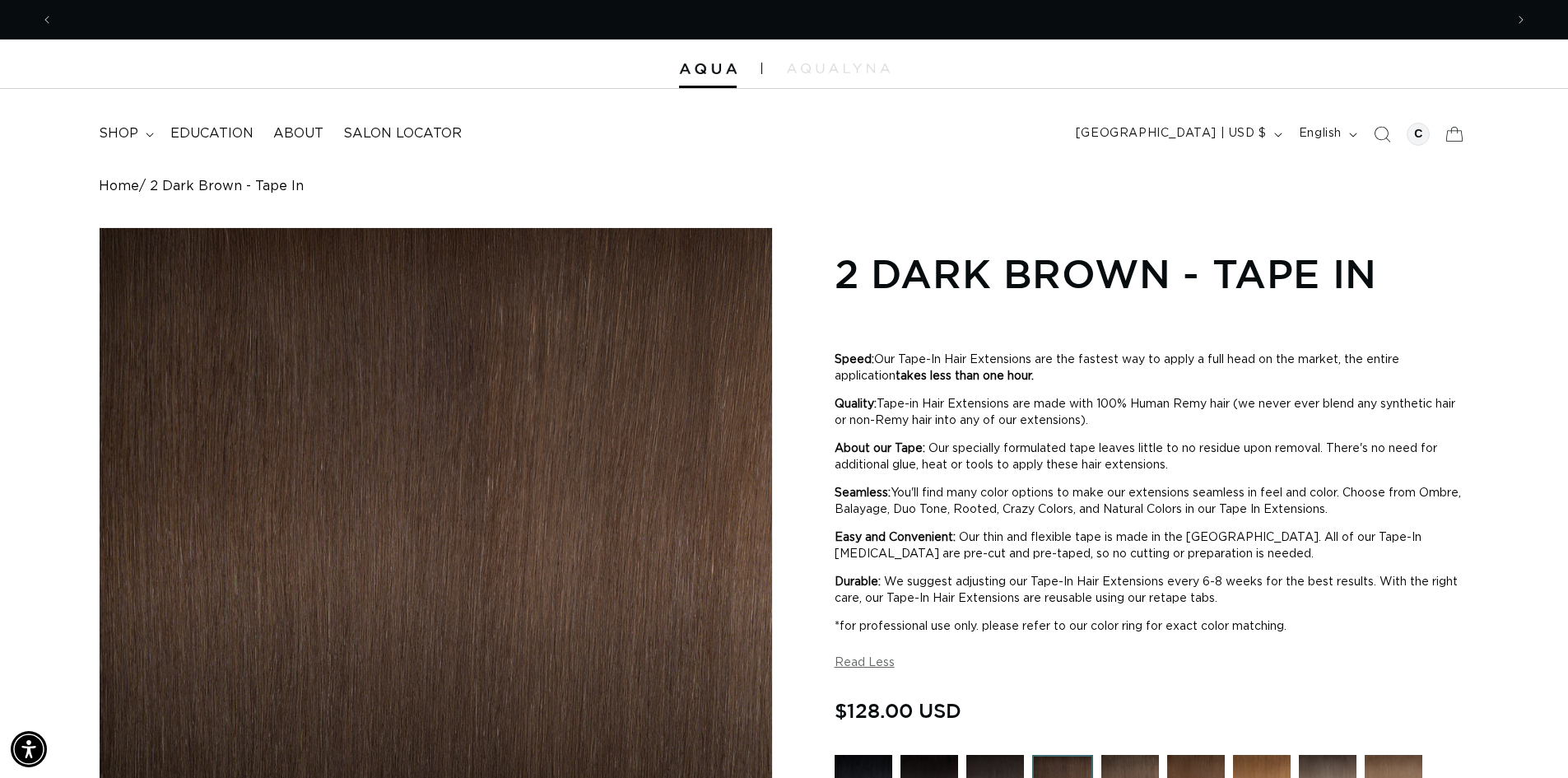
scroll to position [0, 1452]
click at [46, 15] on icon "Previous announcement" at bounding box center [47, 20] width 6 height 18
click at [49, 23] on icon "Previous announcement" at bounding box center [47, 20] width 6 height 18
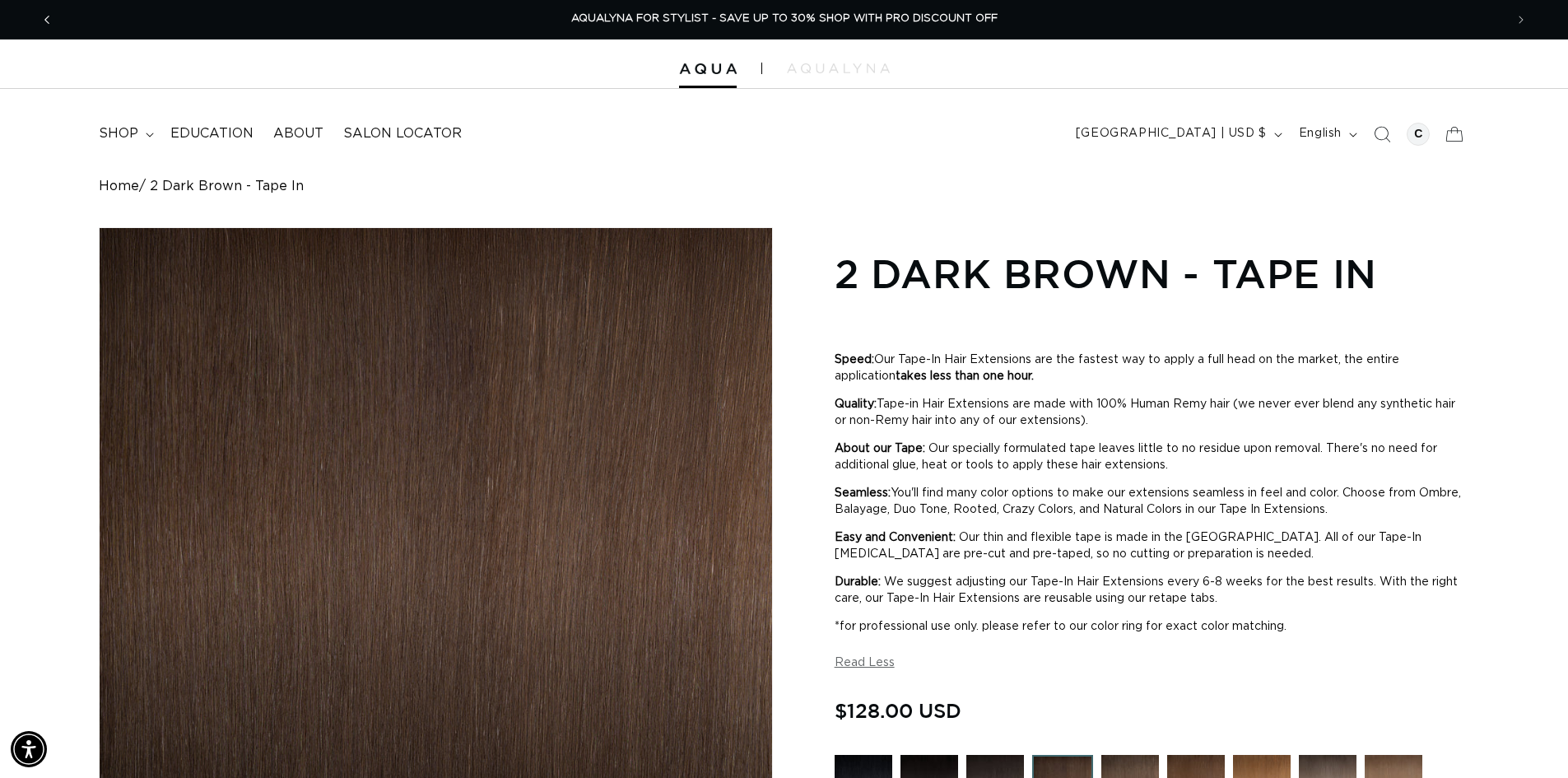
click at [47, 19] on icon "Previous announcement" at bounding box center [47, 20] width 6 height 18
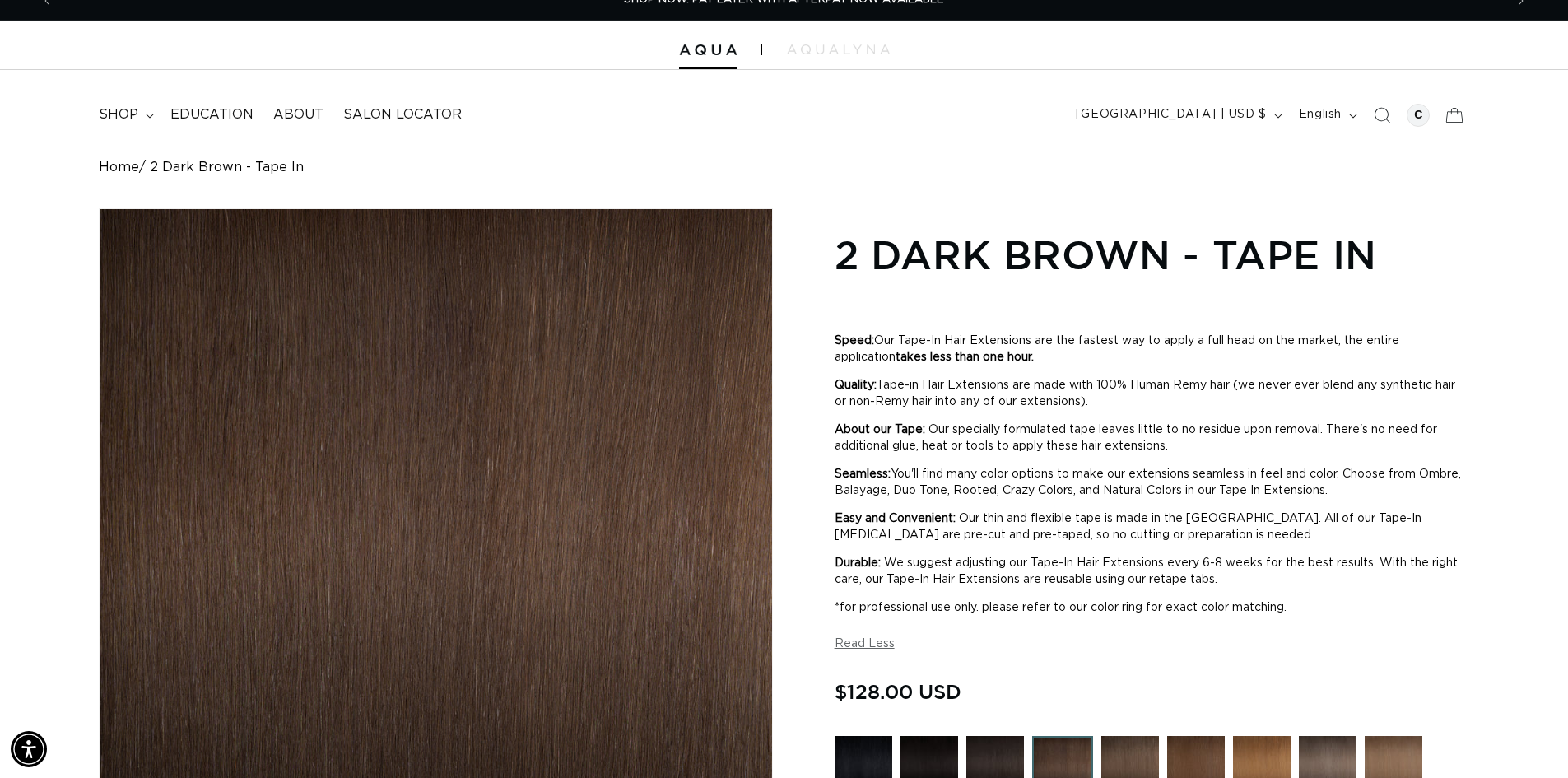
scroll to position [412, 0]
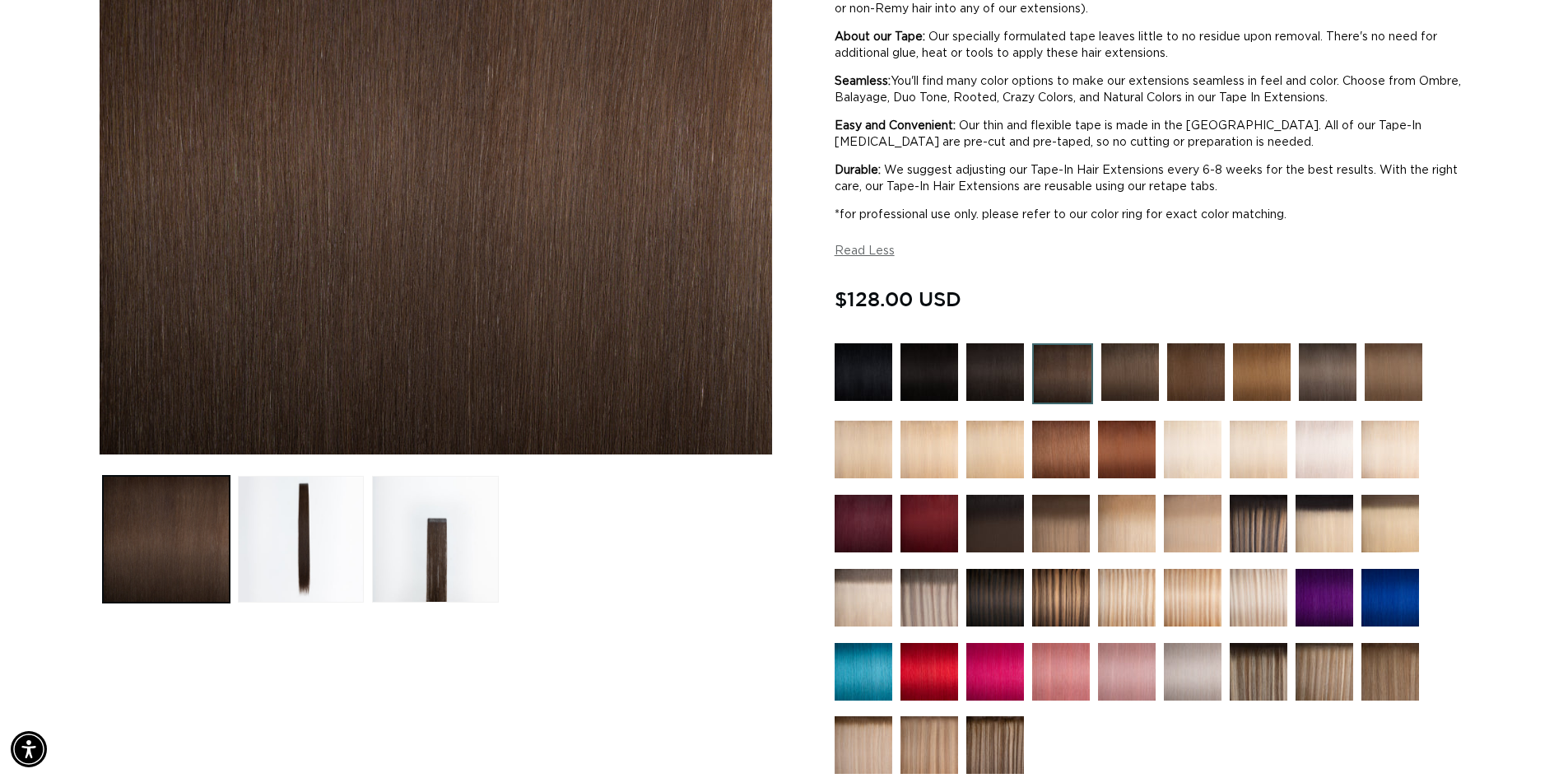
click at [924, 379] on img at bounding box center [930, 372] width 58 height 58
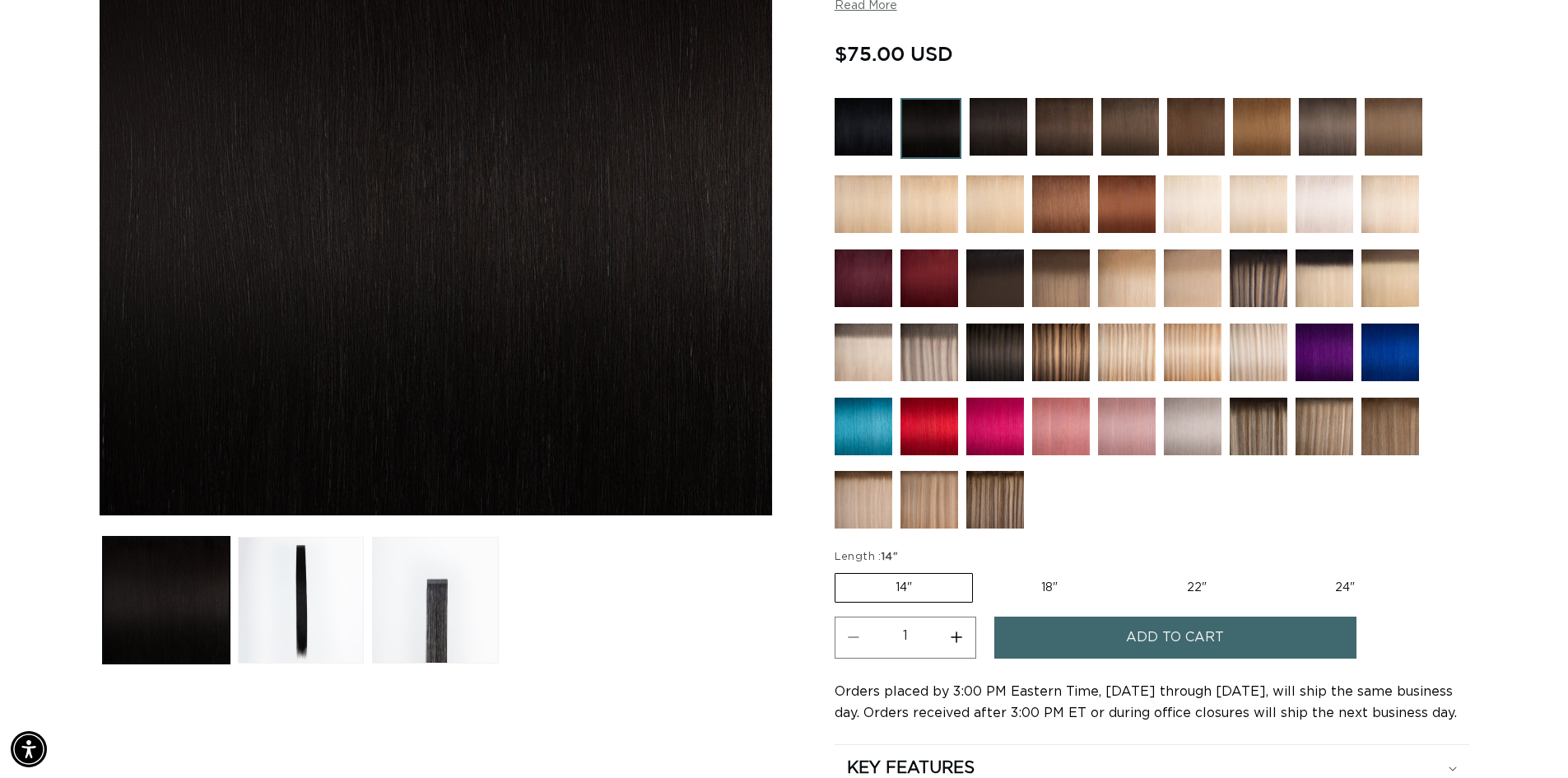
scroll to position [494, 0]
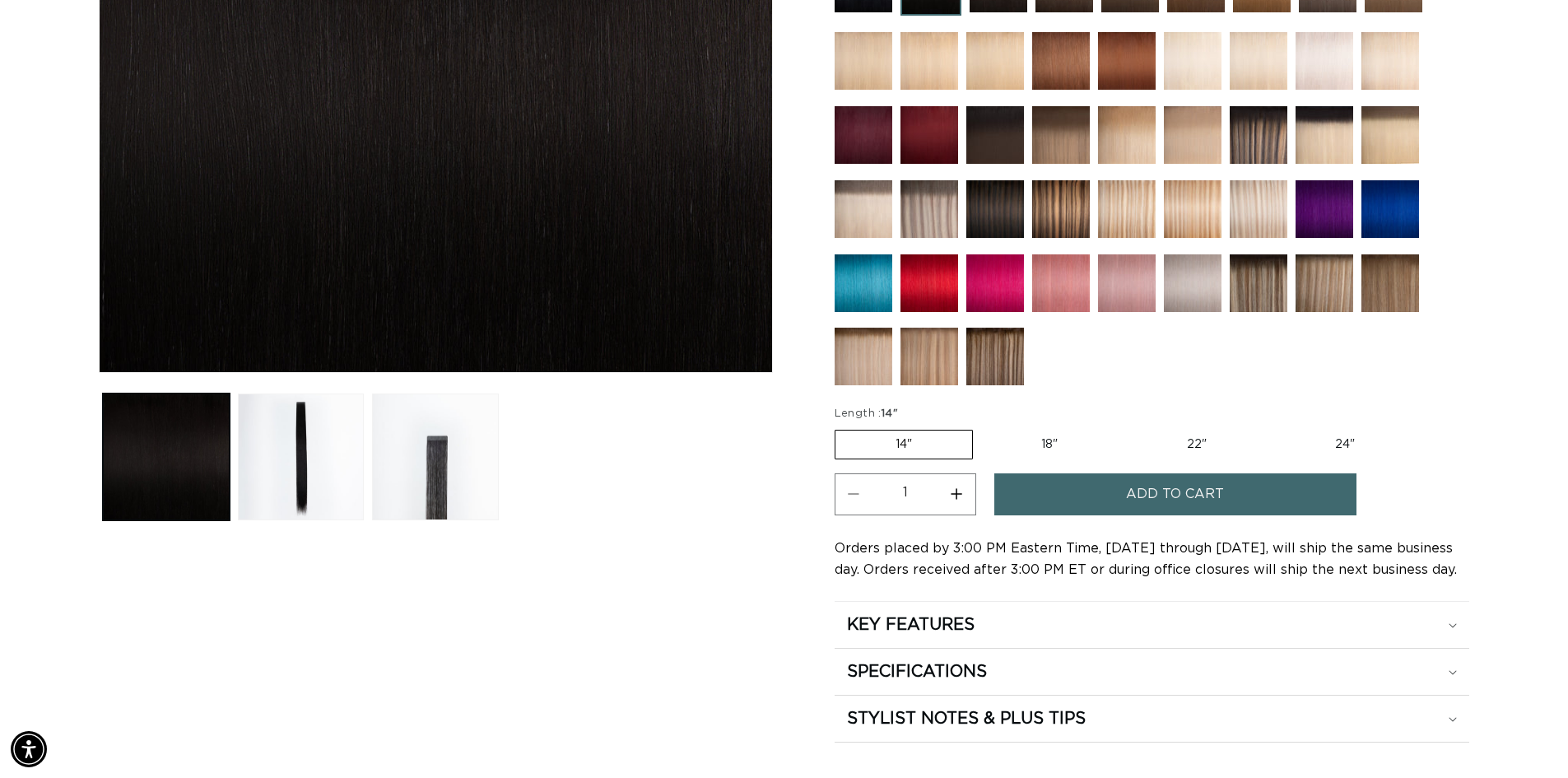
click at [1264, 279] on img at bounding box center [1259, 283] width 58 height 58
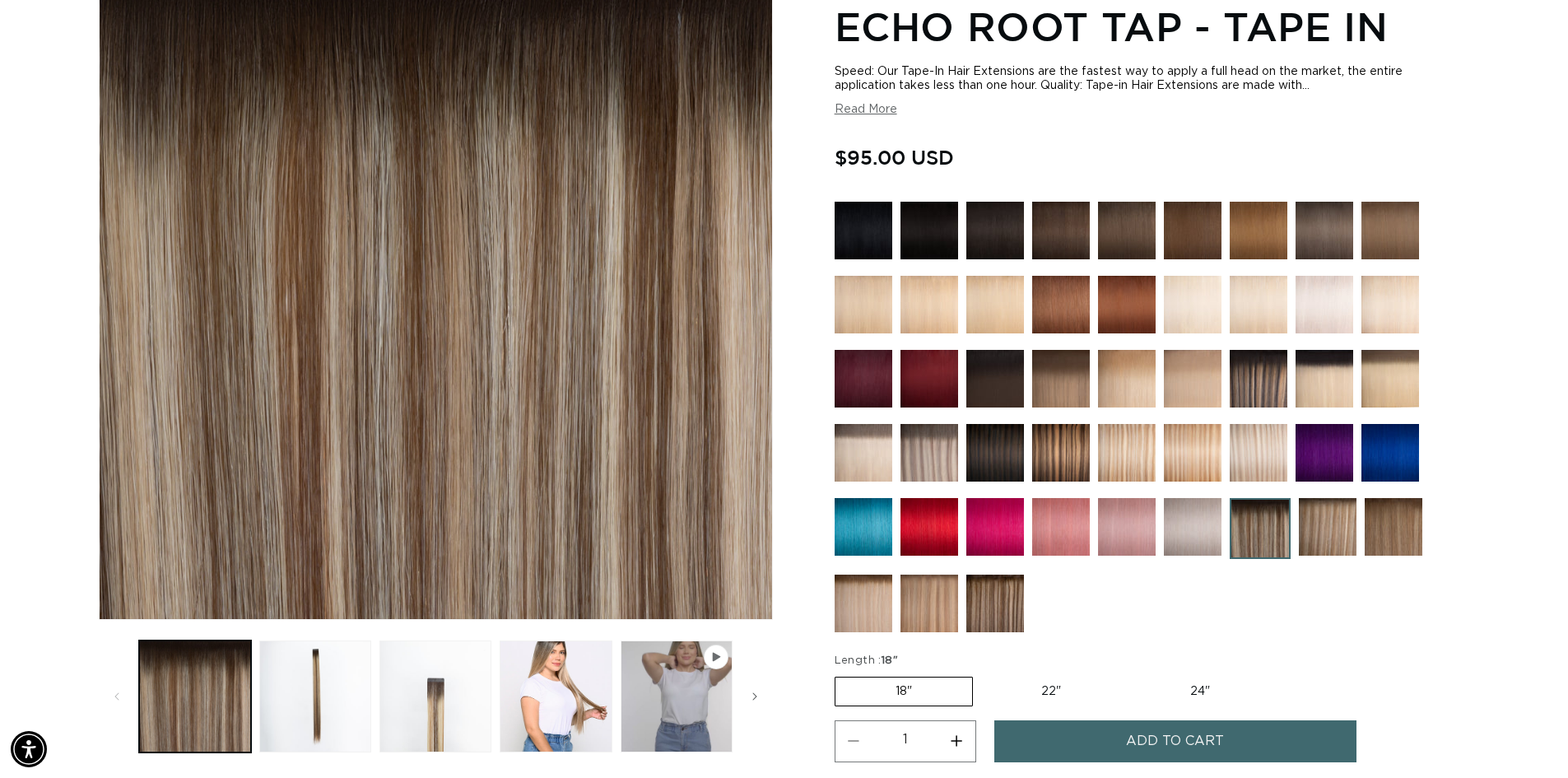
scroll to position [0, 1452]
click at [1259, 447] on img at bounding box center [1259, 453] width 58 height 58
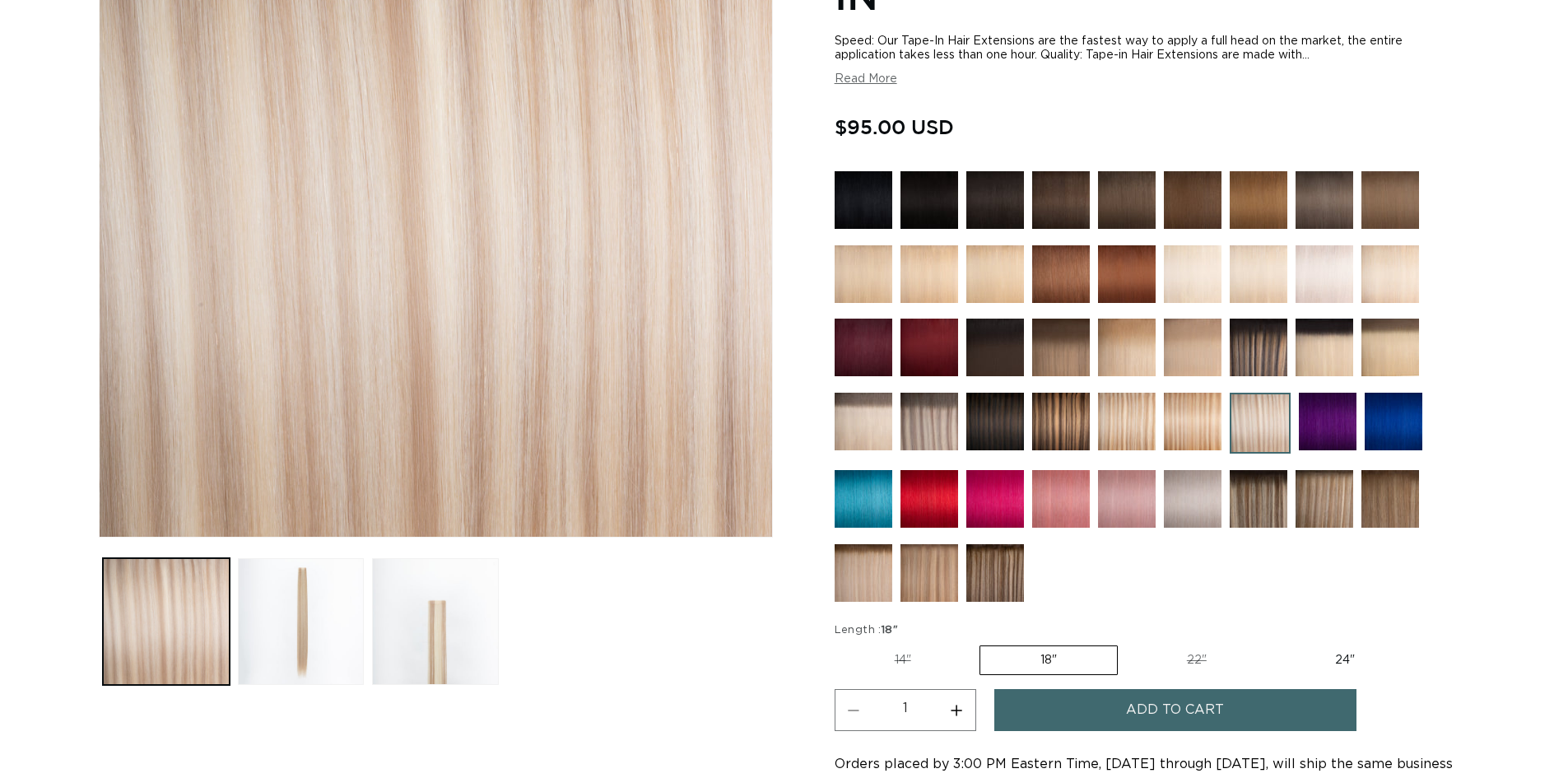
click at [1253, 354] on img at bounding box center [1259, 348] width 58 height 58
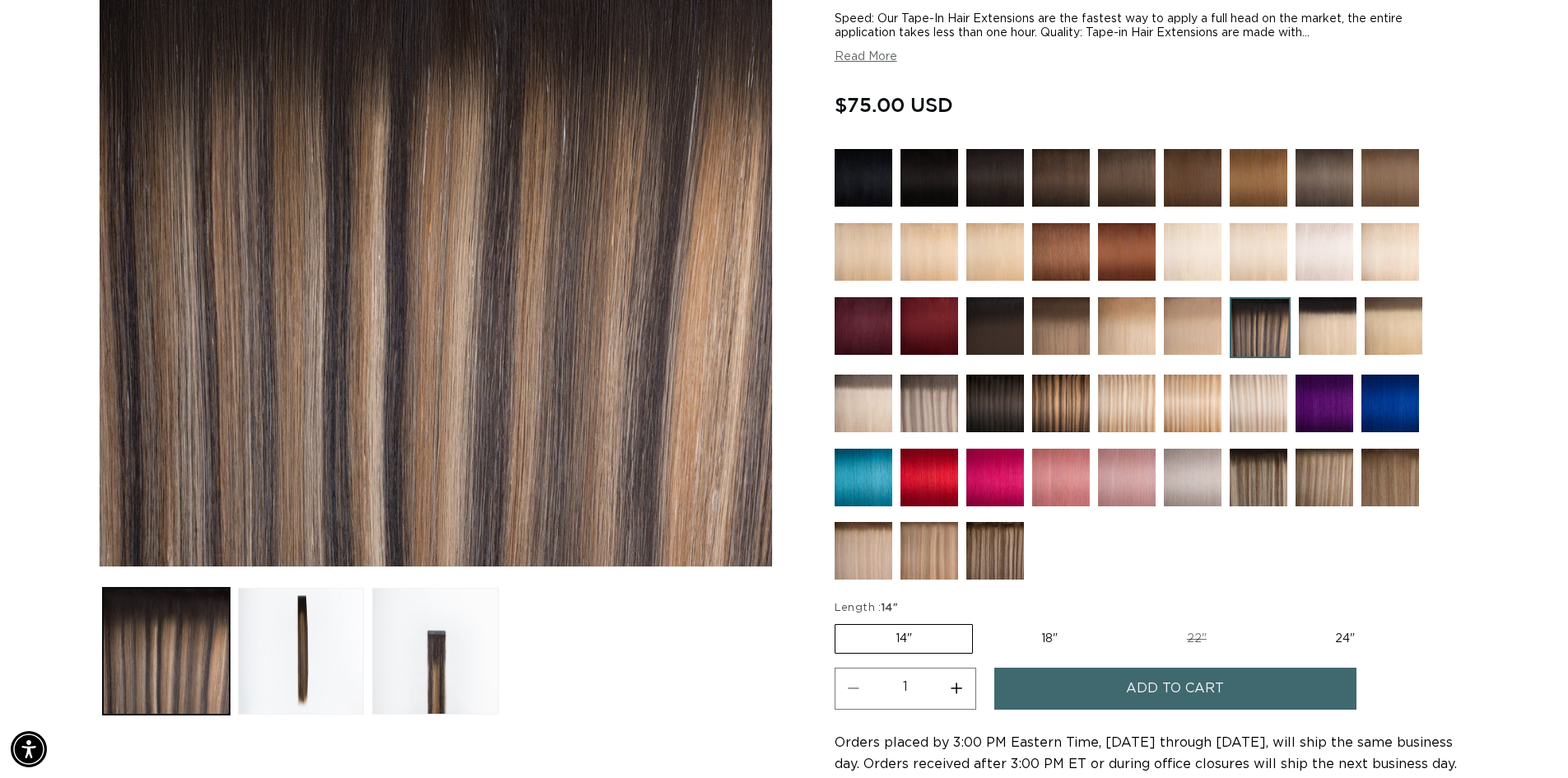
scroll to position [329, 0]
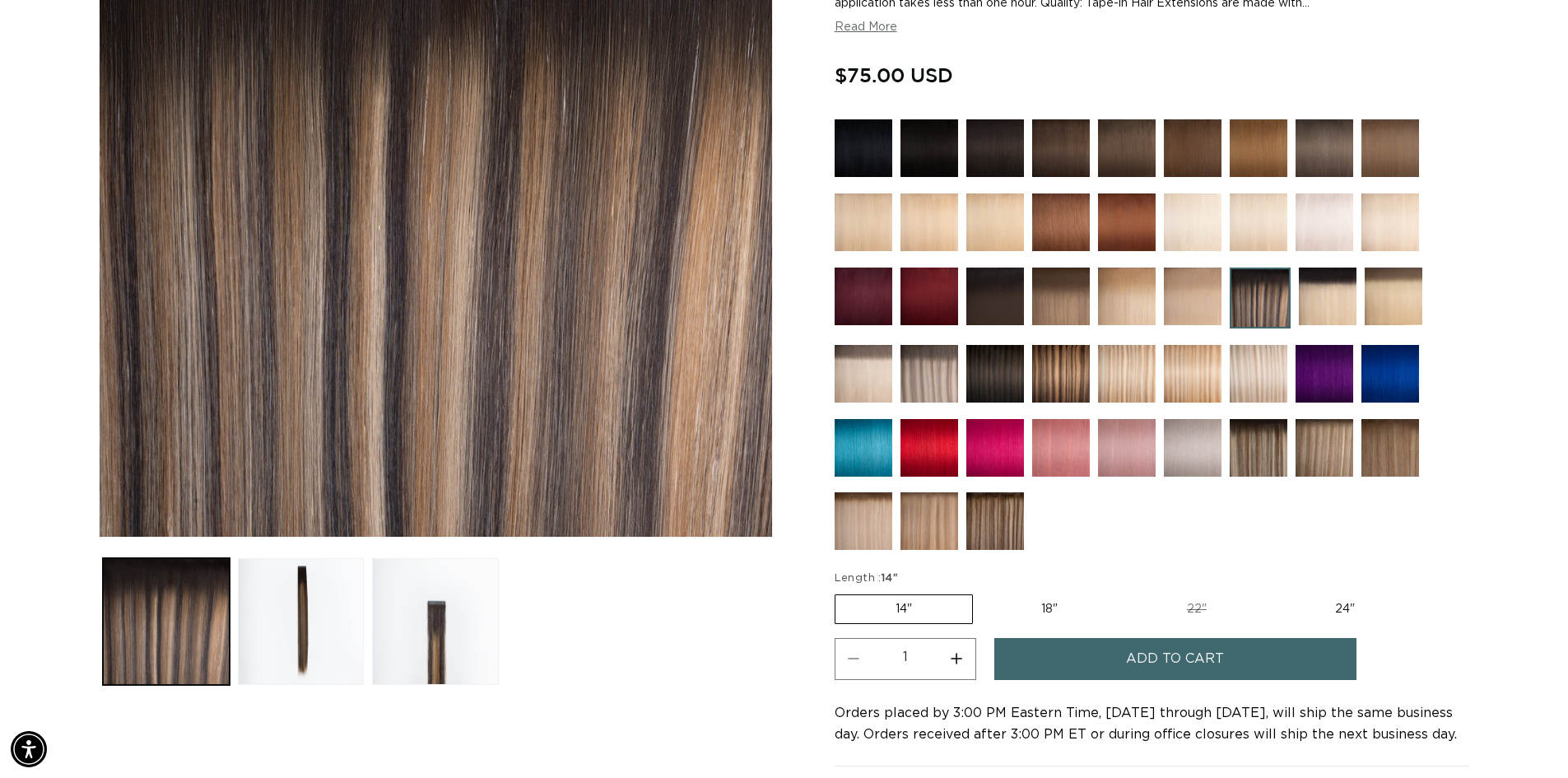
click at [1348, 606] on label "24" Variant sold out or unavailable" at bounding box center [1345, 609] width 140 height 28
click at [1348, 605] on label "24" Variant sold out or unavailable" at bounding box center [1345, 609] width 140 height 28
click at [1276, 592] on input "24" Variant sold out or unavailable" at bounding box center [1275, 591] width 1 height 1
radio input "true"
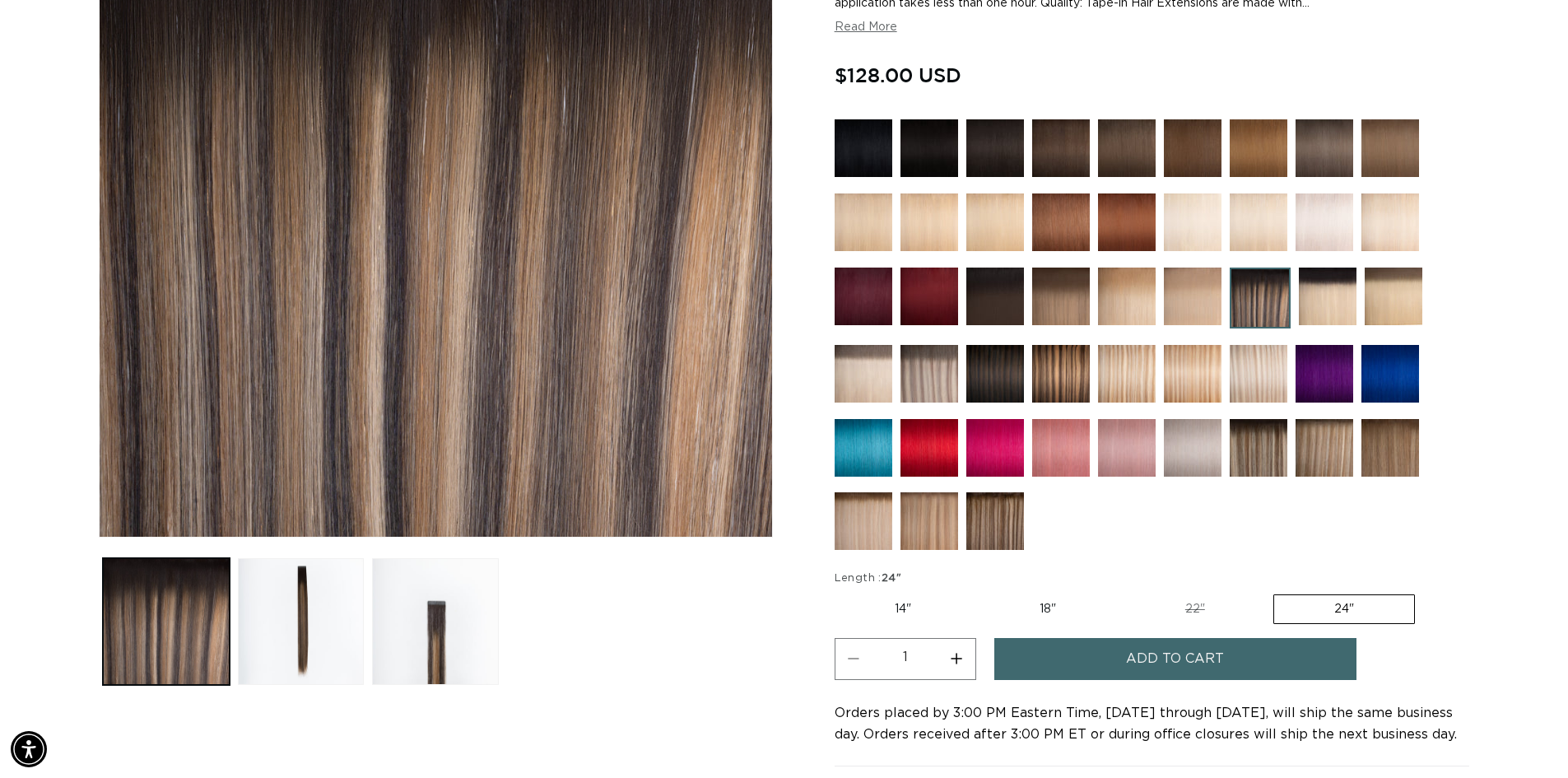
scroll to position [0, 2903]
click at [921, 299] on img at bounding box center [930, 296] width 58 height 58
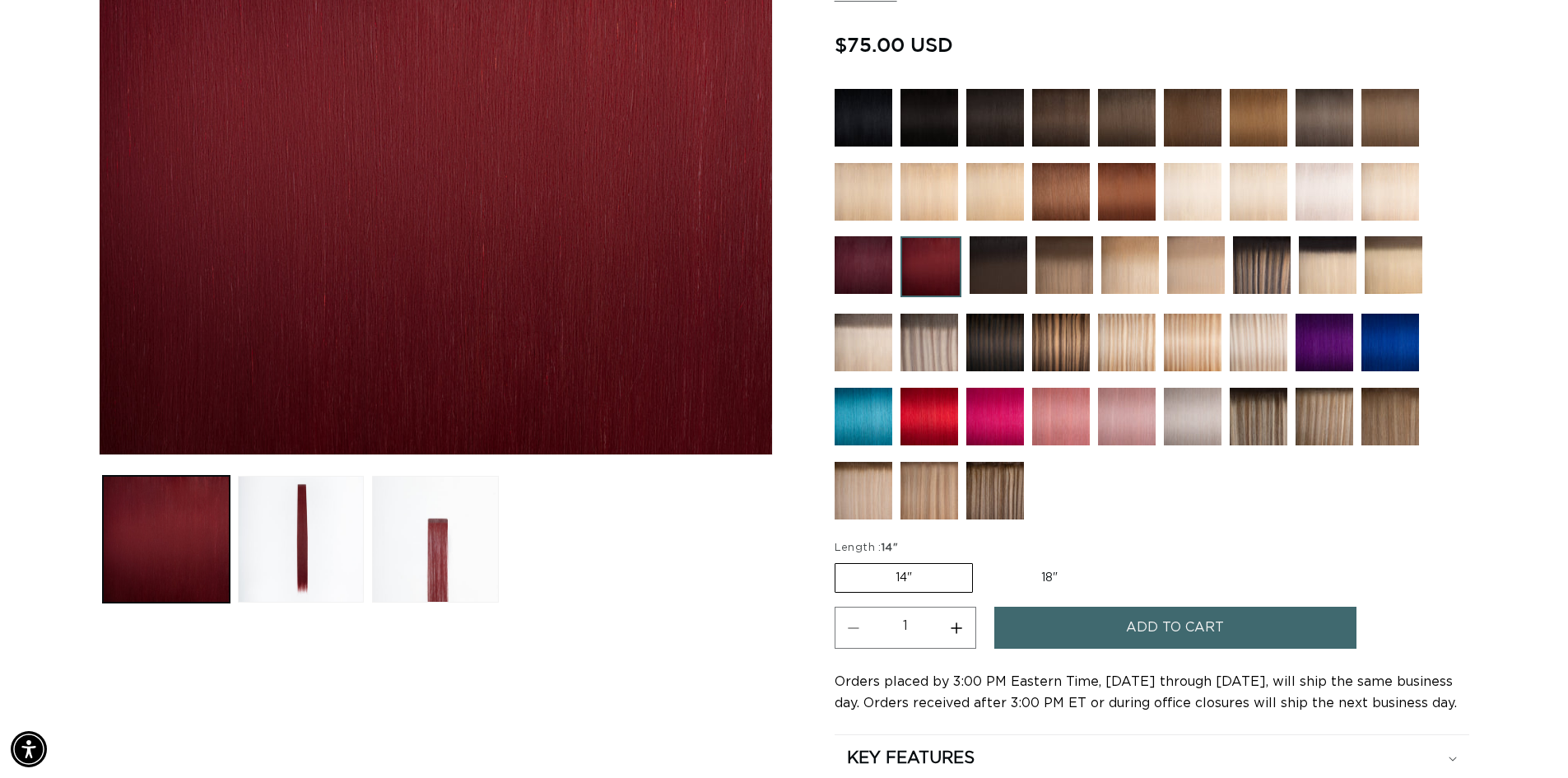
scroll to position [0, 2903]
click at [873, 278] on img at bounding box center [864, 265] width 58 height 58
